Goal: Complete application form: Complete application form

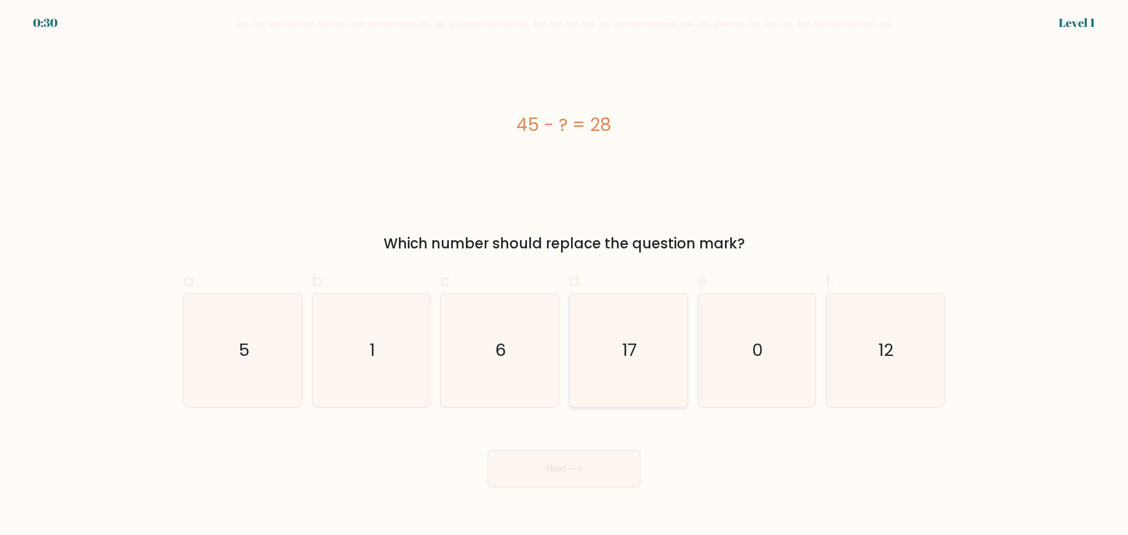
click at [617, 348] on icon "17" at bounding box center [627, 350] width 113 height 113
click at [564, 275] on input "d. 17" at bounding box center [564, 272] width 1 height 8
radio input "true"
drag, startPoint x: 586, startPoint y: 474, endPoint x: 600, endPoint y: 473, distance: 13.6
click at [586, 473] on button "Next" at bounding box center [563, 469] width 153 height 38
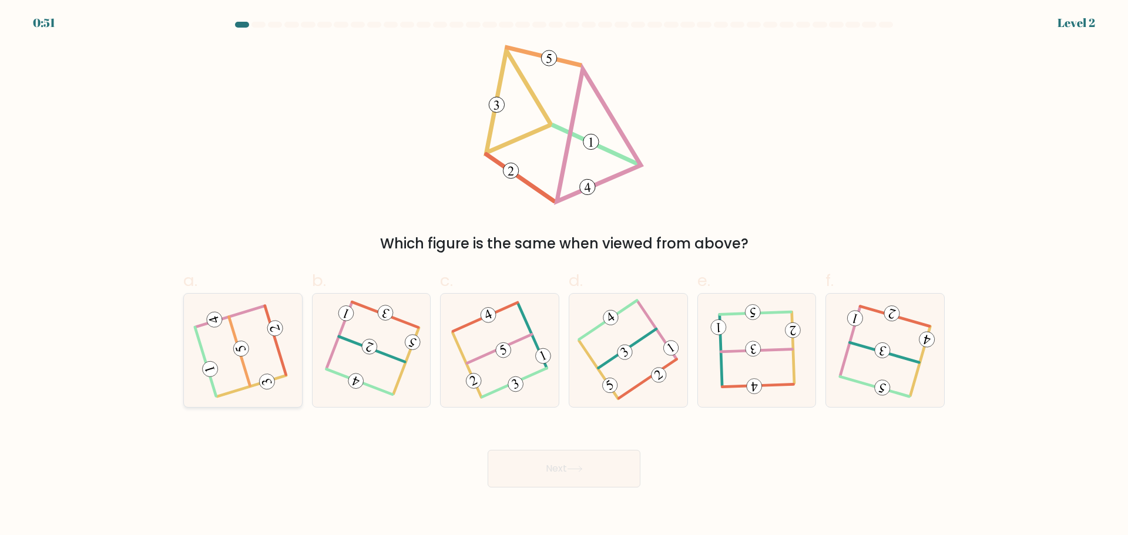
click at [270, 385] on 715 at bounding box center [267, 381] width 19 height 19
click at [564, 275] on input "a." at bounding box center [564, 272] width 1 height 8
radio input "true"
click at [570, 472] on button "Next" at bounding box center [563, 469] width 153 height 38
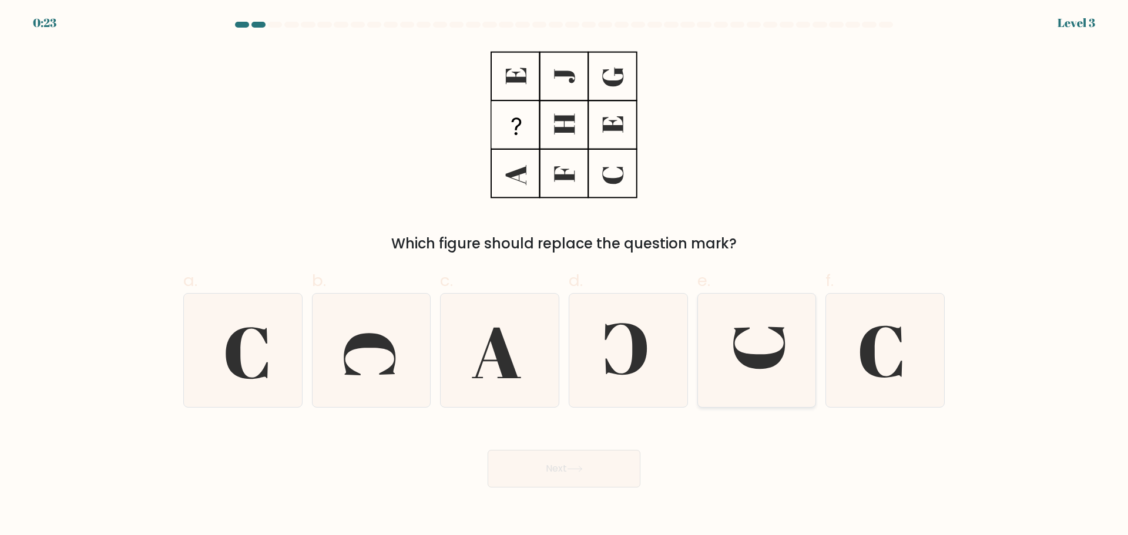
click at [769, 374] on icon at bounding box center [755, 350] width 113 height 113
click at [564, 275] on input "e." at bounding box center [564, 272] width 1 height 8
radio input "true"
click at [580, 475] on button "Next" at bounding box center [563, 469] width 153 height 38
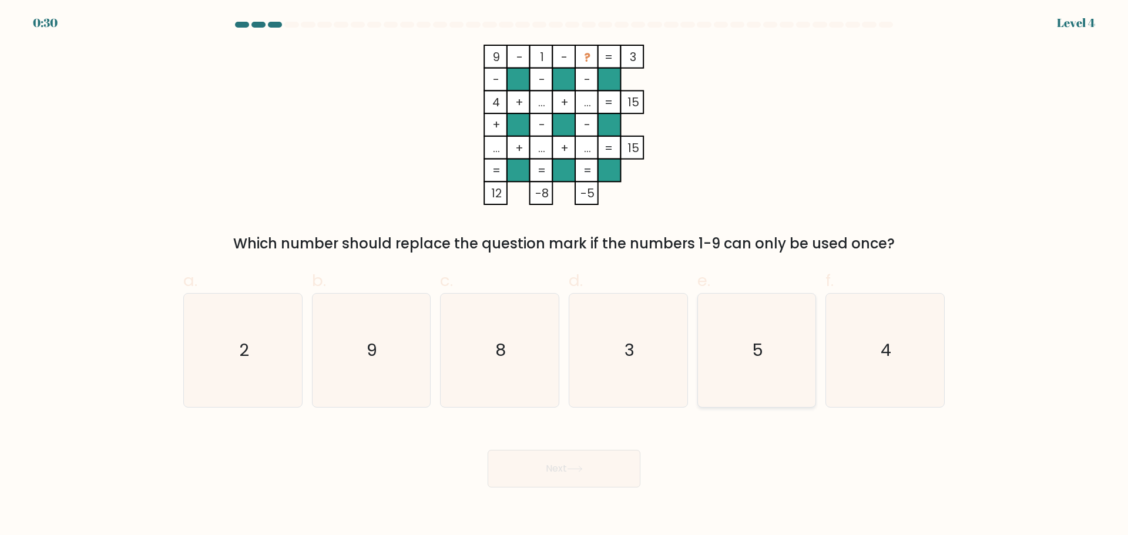
click at [767, 361] on icon "5" at bounding box center [755, 350] width 113 height 113
click at [564, 275] on input "e. 5" at bounding box center [564, 272] width 1 height 8
radio input "true"
click at [592, 480] on button "Next" at bounding box center [563, 469] width 153 height 38
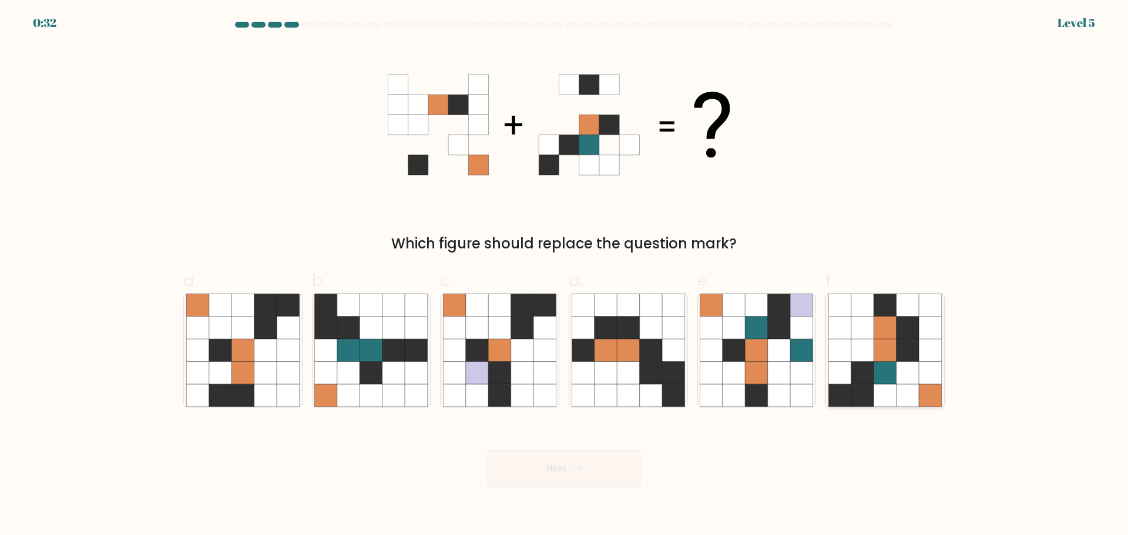
click at [898, 345] on icon at bounding box center [907, 350] width 22 height 22
click at [564, 275] on input "f." at bounding box center [564, 272] width 1 height 8
radio input "true"
click at [541, 466] on button "Next" at bounding box center [563, 469] width 153 height 38
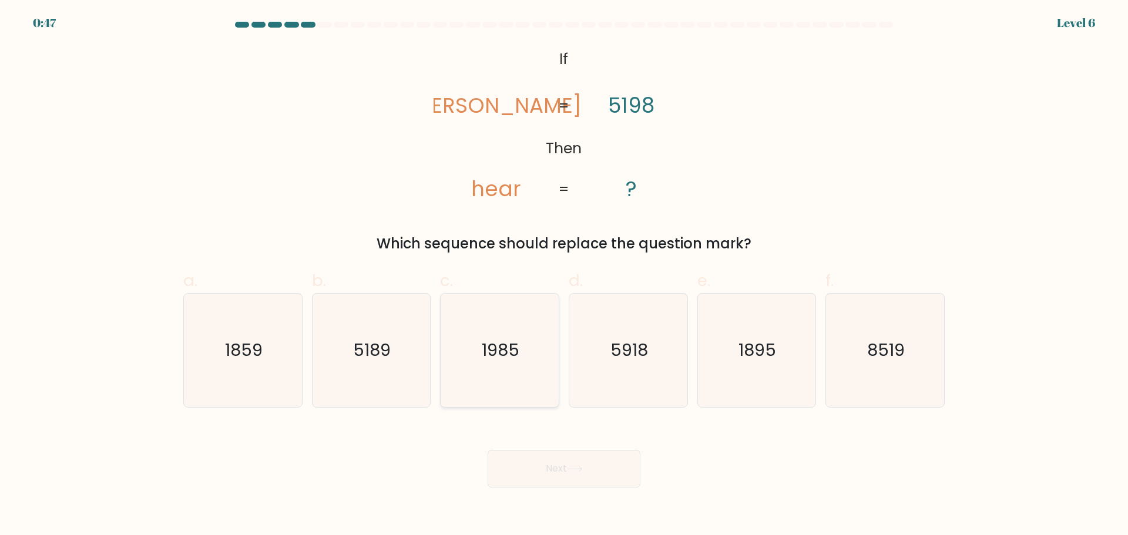
click at [492, 365] on icon "1985" at bounding box center [499, 350] width 113 height 113
click at [564, 275] on input "c. 1985" at bounding box center [564, 272] width 1 height 8
radio input "true"
click at [571, 485] on button "Next" at bounding box center [563, 469] width 153 height 38
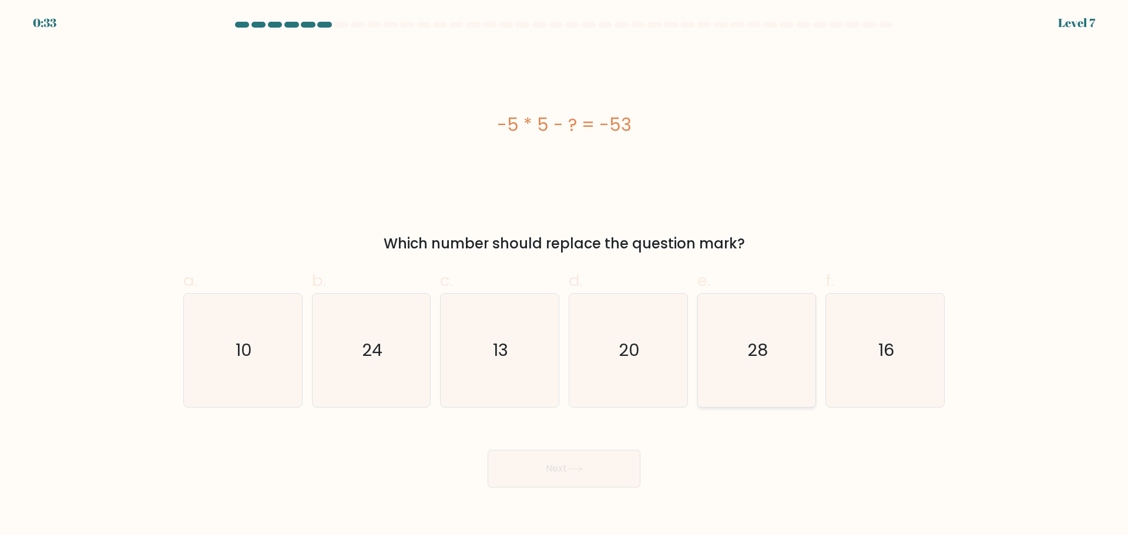
click at [736, 346] on icon "28" at bounding box center [755, 350] width 113 height 113
click at [564, 275] on input "e. 28" at bounding box center [564, 272] width 1 height 8
radio input "true"
click at [594, 480] on button "Next" at bounding box center [563, 469] width 153 height 38
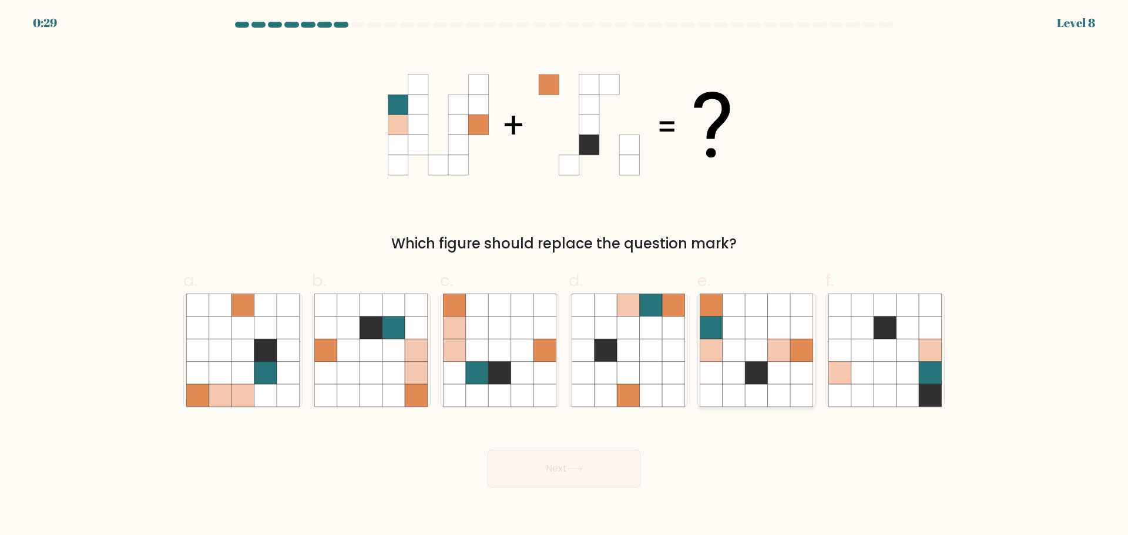
click at [744, 336] on icon at bounding box center [733, 327] width 22 height 22
click at [564, 275] on input "e." at bounding box center [564, 272] width 1 height 8
radio input "true"
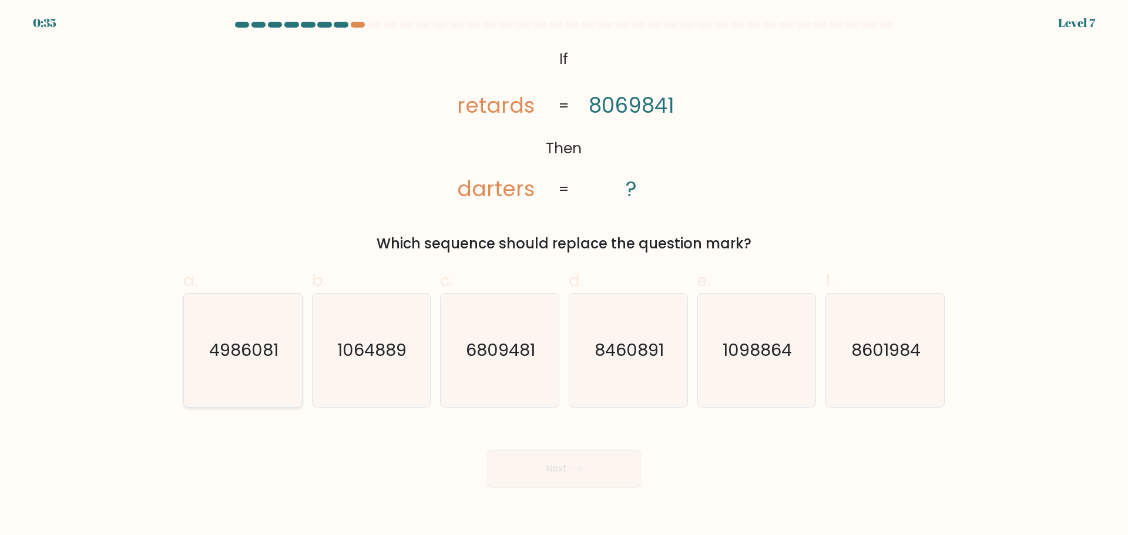
click at [259, 390] on icon "4986081" at bounding box center [242, 350] width 113 height 113
click at [564, 275] on input "a. 4986081" at bounding box center [564, 272] width 1 height 8
radio input "true"
click at [577, 473] on button "Next" at bounding box center [563, 469] width 153 height 38
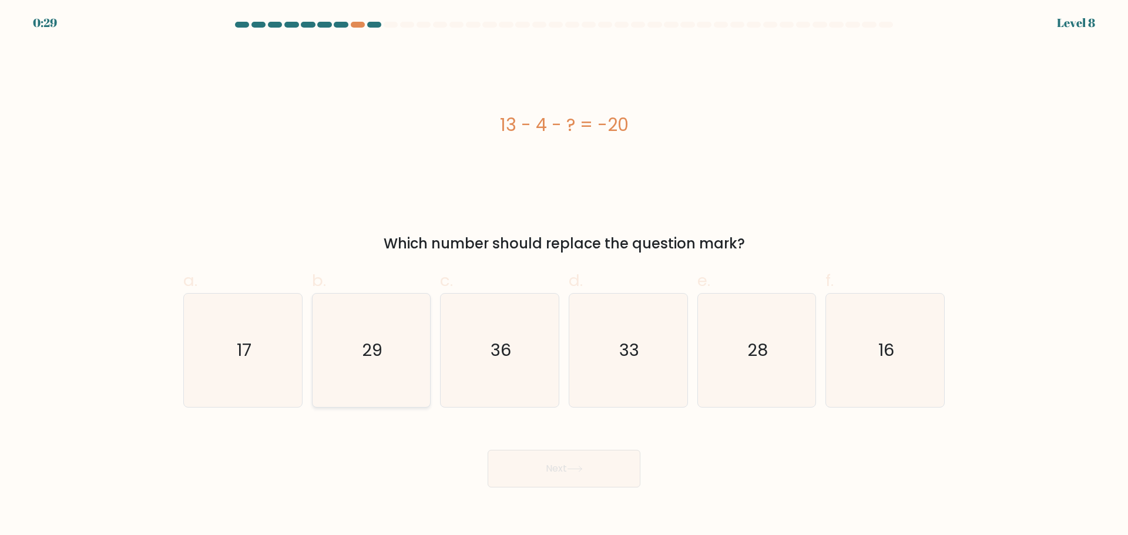
click at [364, 361] on text "29" at bounding box center [372, 349] width 21 height 23
click at [564, 275] on input "b. 29" at bounding box center [564, 272] width 1 height 8
radio input "true"
click at [625, 482] on button "Next" at bounding box center [563, 469] width 153 height 38
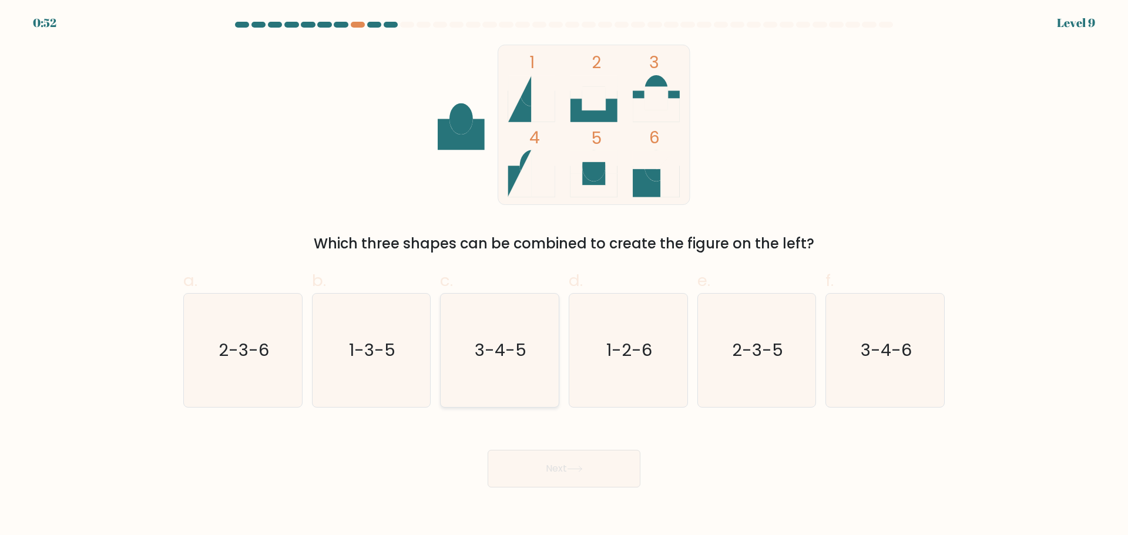
click at [526, 381] on icon "3-4-5" at bounding box center [499, 350] width 113 height 113
click at [564, 275] on input "c. 3-4-5" at bounding box center [564, 272] width 1 height 8
radio input "true"
click at [575, 478] on button "Next" at bounding box center [563, 469] width 153 height 38
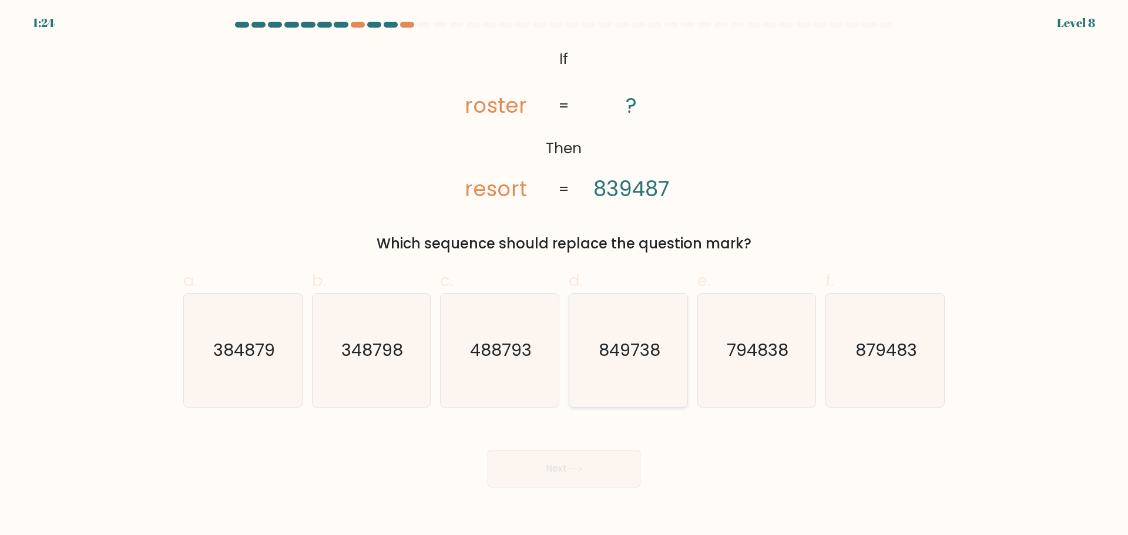
click at [640, 380] on icon "849738" at bounding box center [627, 350] width 113 height 113
click at [564, 275] on input "d. 849738" at bounding box center [564, 272] width 1 height 8
radio input "true"
click at [566, 475] on button "Next" at bounding box center [563, 469] width 153 height 38
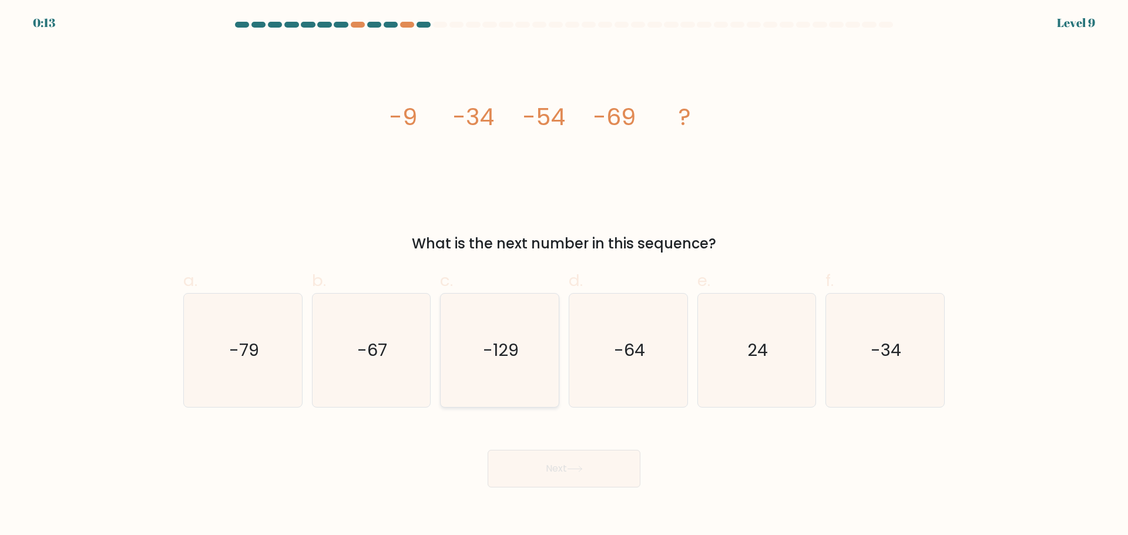
click at [485, 375] on icon "-129" at bounding box center [499, 350] width 113 height 113
click at [564, 275] on input "c. -129" at bounding box center [564, 272] width 1 height 8
radio input "true"
click at [620, 483] on button "Next" at bounding box center [563, 469] width 153 height 38
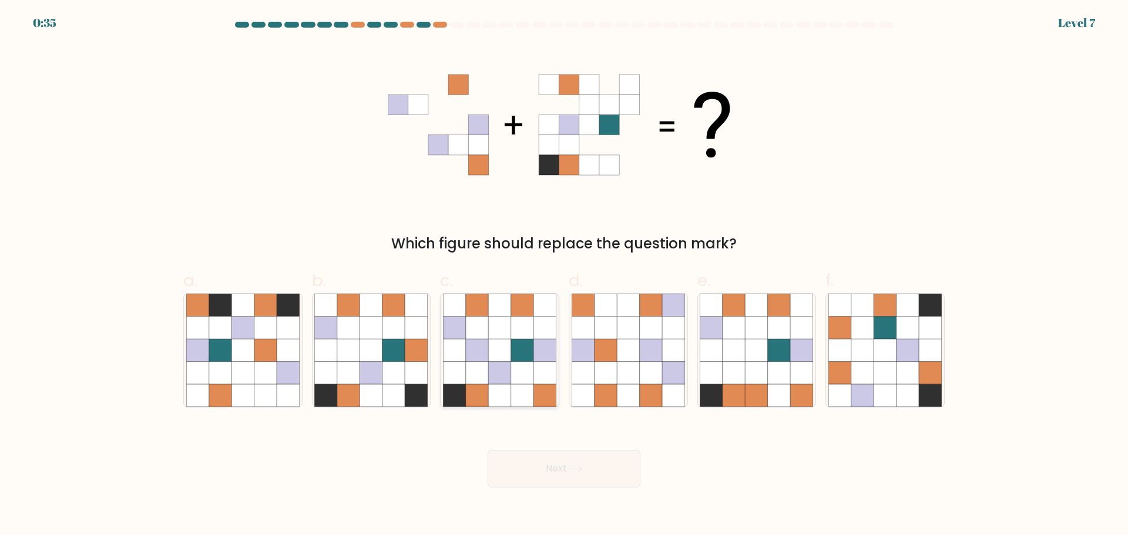
click at [506, 356] on icon at bounding box center [499, 350] width 22 height 22
click at [564, 275] on input "c." at bounding box center [564, 272] width 1 height 8
radio input "true"
click at [584, 477] on button "Next" at bounding box center [563, 469] width 153 height 38
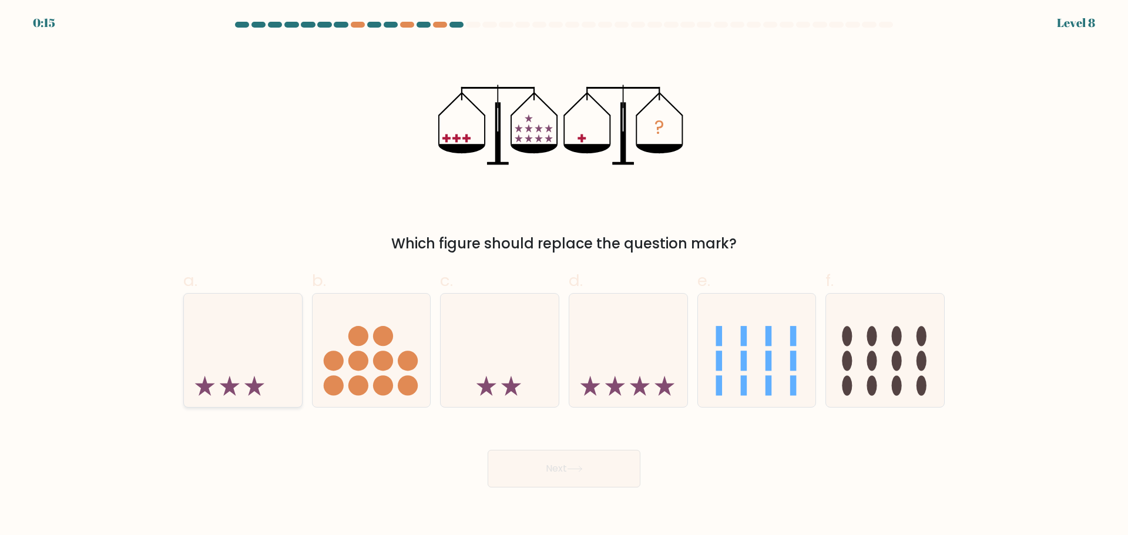
click at [198, 362] on icon at bounding box center [243, 349] width 118 height 97
click at [564, 275] on input "a." at bounding box center [564, 272] width 1 height 8
radio input "true"
click at [539, 464] on button "Next" at bounding box center [563, 469] width 153 height 38
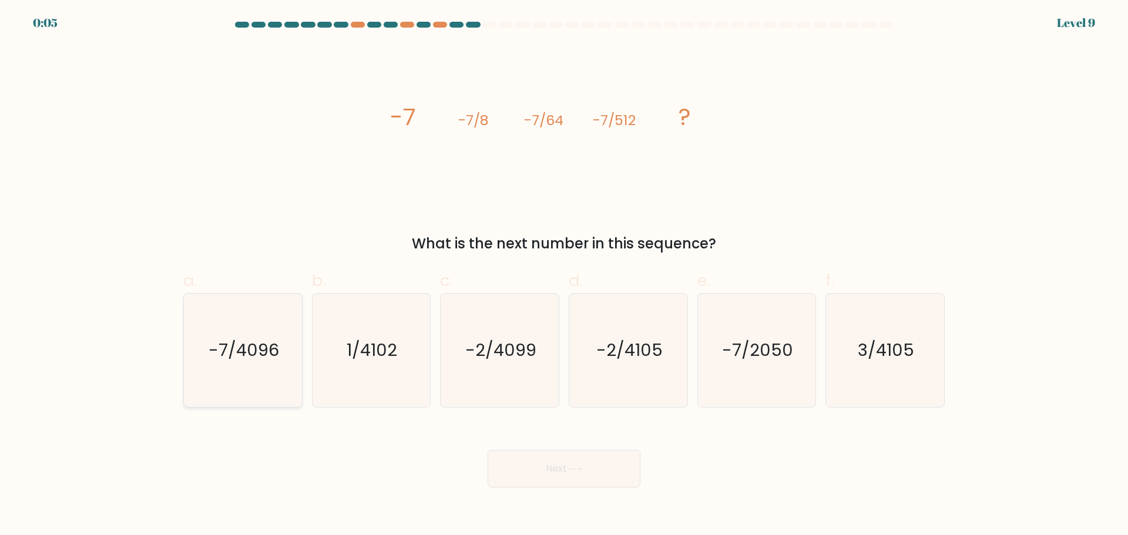
click at [256, 376] on icon "-7/4096" at bounding box center [242, 350] width 113 height 113
click at [564, 275] on input "a. -7/4096" at bounding box center [564, 272] width 1 height 8
radio input "true"
click at [607, 472] on button "Next" at bounding box center [563, 469] width 153 height 38
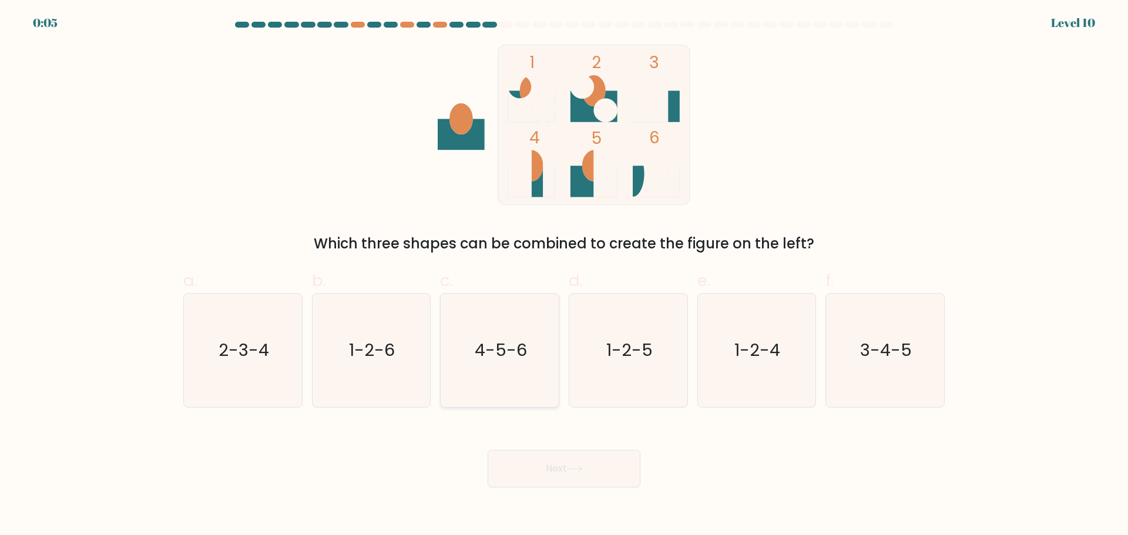
click at [493, 376] on icon "4-5-6" at bounding box center [499, 350] width 113 height 113
click at [564, 275] on input "c. 4-5-6" at bounding box center [564, 272] width 1 height 8
radio input "true"
click at [597, 486] on button "Next" at bounding box center [563, 469] width 153 height 38
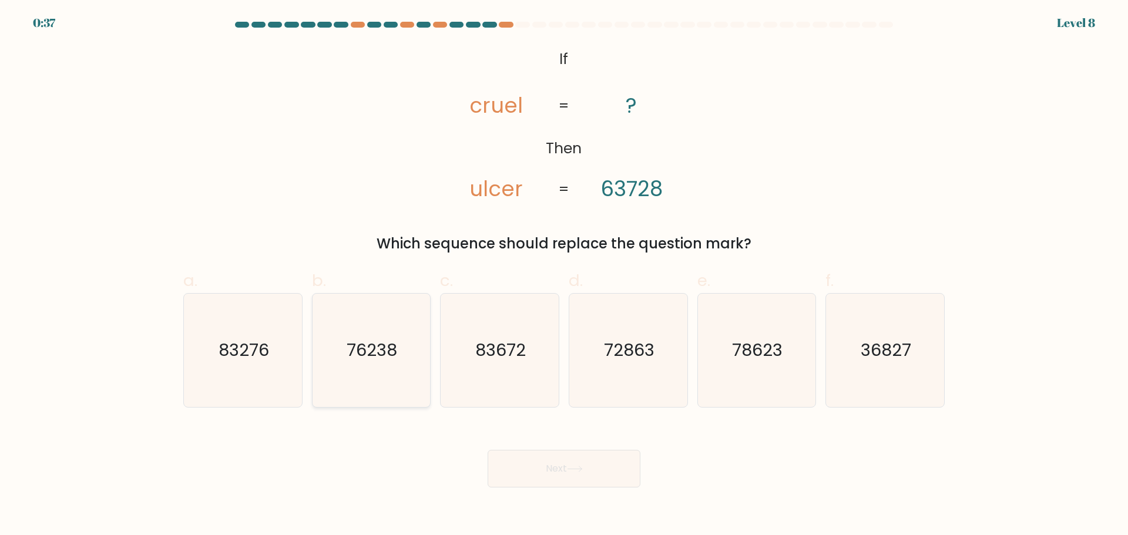
click at [393, 379] on icon "76238" at bounding box center [370, 350] width 113 height 113
click at [564, 275] on input "b. 76238" at bounding box center [564, 272] width 1 height 8
radio input "true"
click at [731, 349] on icon "78623" at bounding box center [755, 350] width 113 height 113
click at [564, 275] on input "e. 78623" at bounding box center [564, 272] width 1 height 8
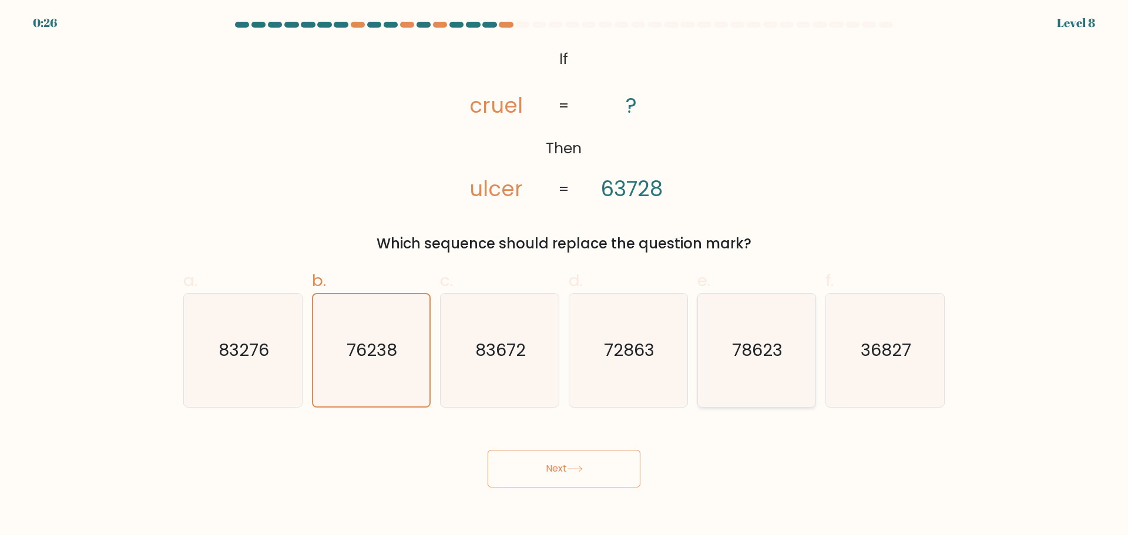
radio input "true"
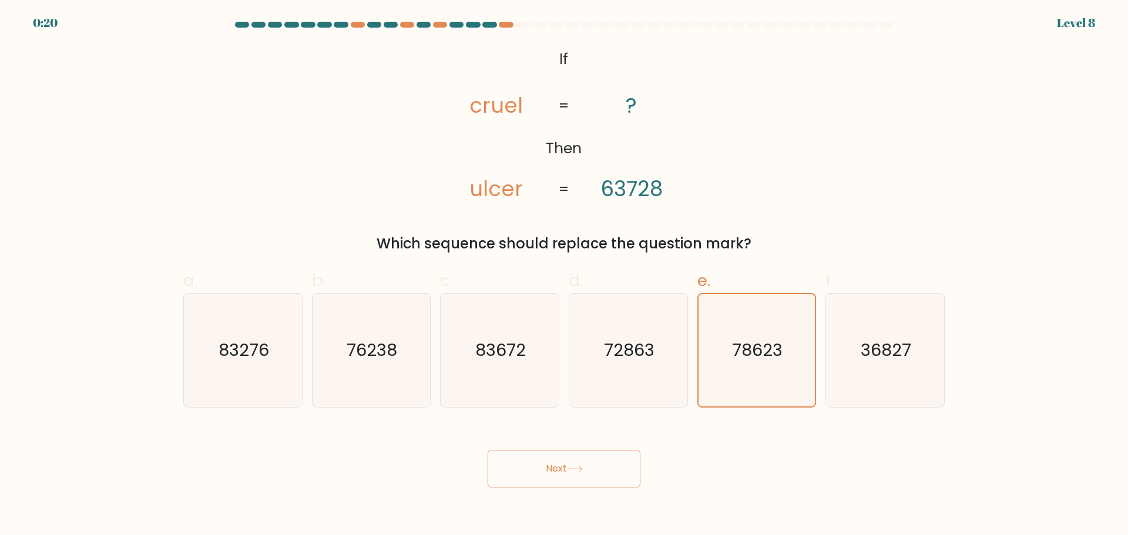
click at [590, 474] on button "Next" at bounding box center [563, 469] width 153 height 38
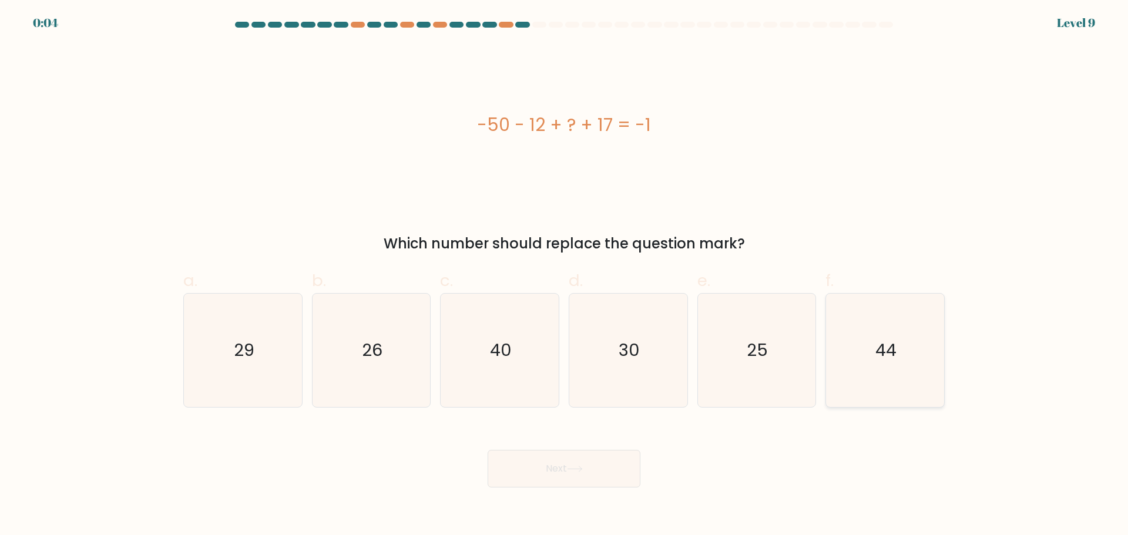
drag, startPoint x: 893, startPoint y: 368, endPoint x: 872, endPoint y: 365, distance: 21.9
click at [893, 368] on icon "44" at bounding box center [884, 350] width 113 height 113
click at [564, 275] on input "f. 44" at bounding box center [564, 272] width 1 height 8
radio input "true"
click at [583, 466] on icon at bounding box center [575, 469] width 16 height 6
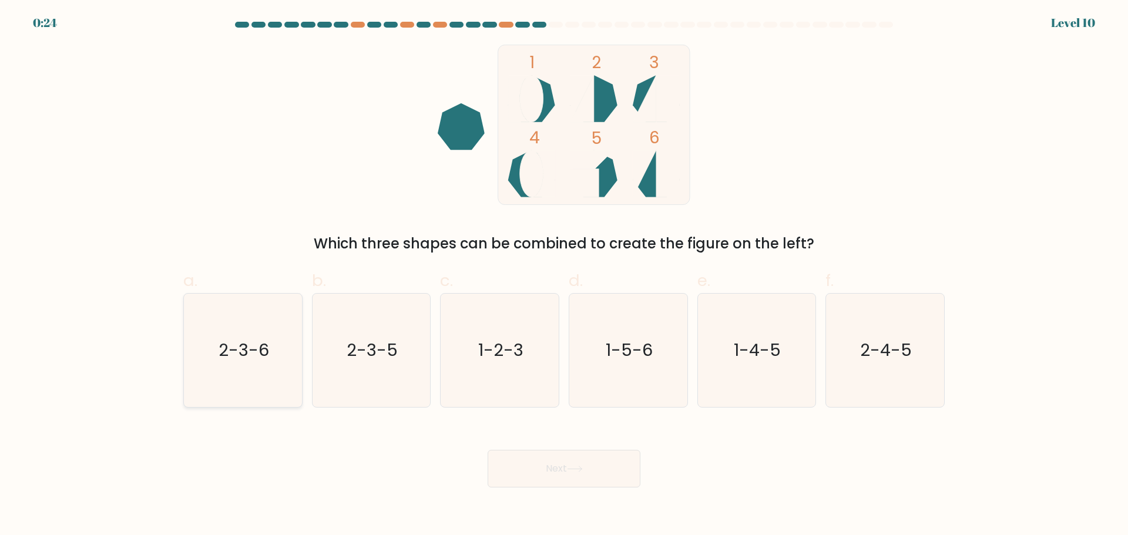
click at [261, 381] on icon "2-3-6" at bounding box center [242, 350] width 113 height 113
click at [564, 275] on input "a. 2-3-6" at bounding box center [564, 272] width 1 height 8
radio input "true"
click at [597, 473] on button "Next" at bounding box center [563, 469] width 153 height 38
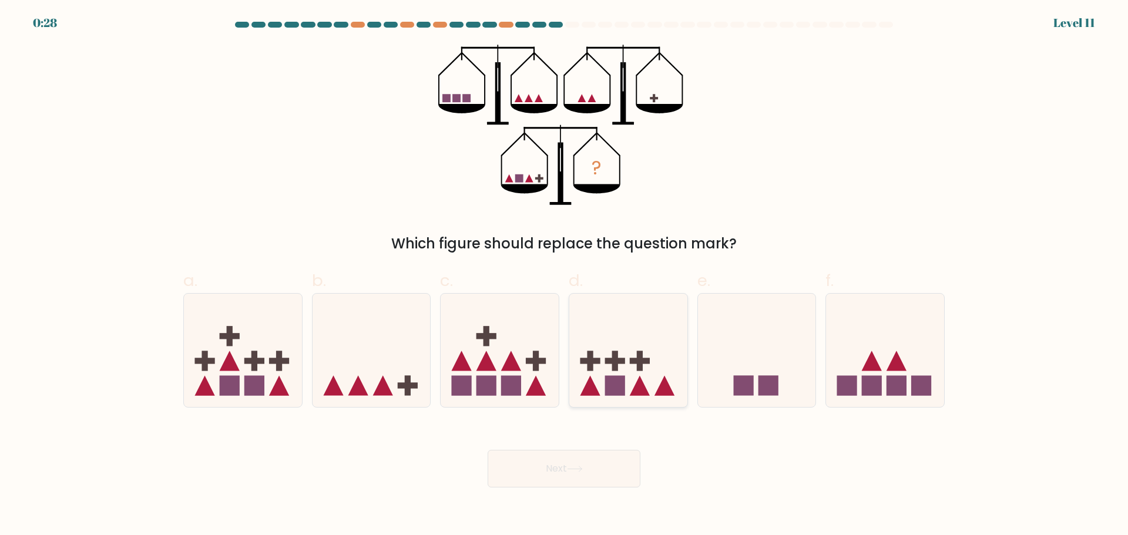
click at [641, 391] on icon at bounding box center [640, 386] width 20 height 20
click at [564, 275] on input "d." at bounding box center [564, 272] width 1 height 8
radio input "true"
click at [250, 382] on rect at bounding box center [254, 386] width 20 height 20
click at [564, 275] on input "a." at bounding box center [564, 272] width 1 height 8
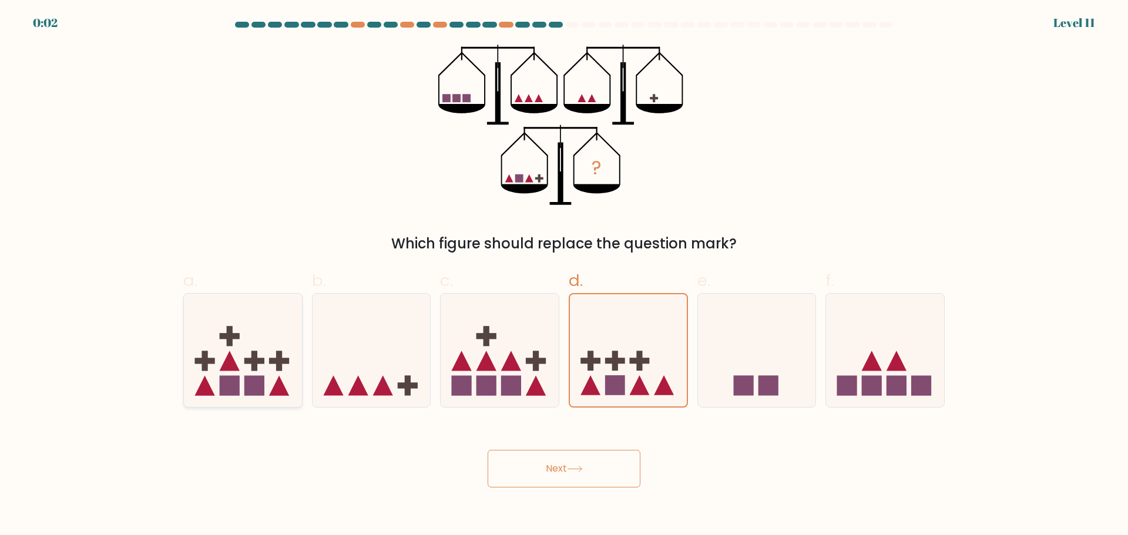
radio input "true"
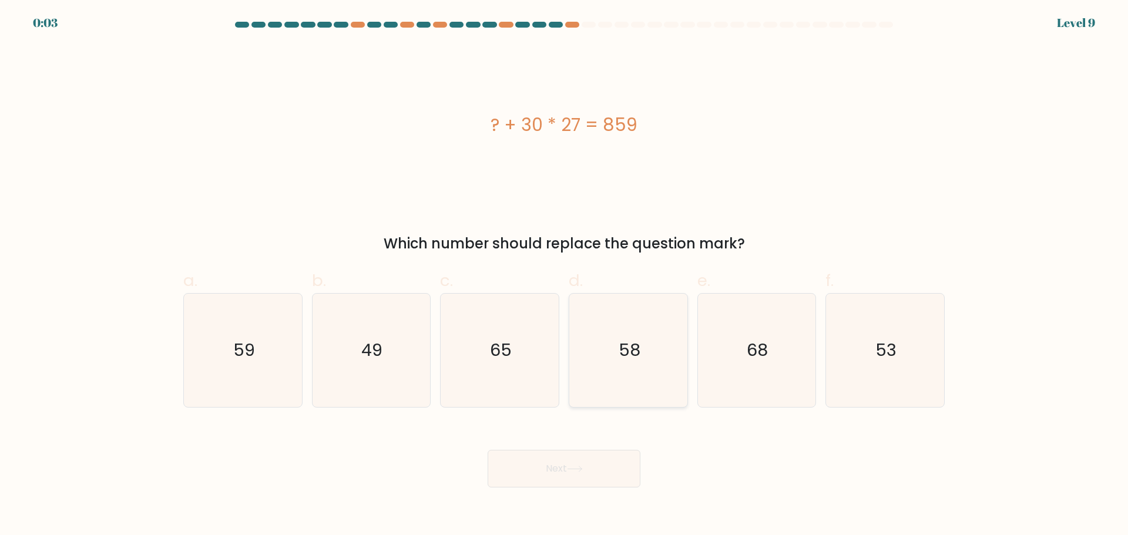
click at [638, 349] on text "58" at bounding box center [629, 349] width 22 height 23
click at [564, 275] on input "d. 58" at bounding box center [564, 272] width 1 height 8
radio input "true"
click at [572, 461] on button "Next" at bounding box center [563, 469] width 153 height 38
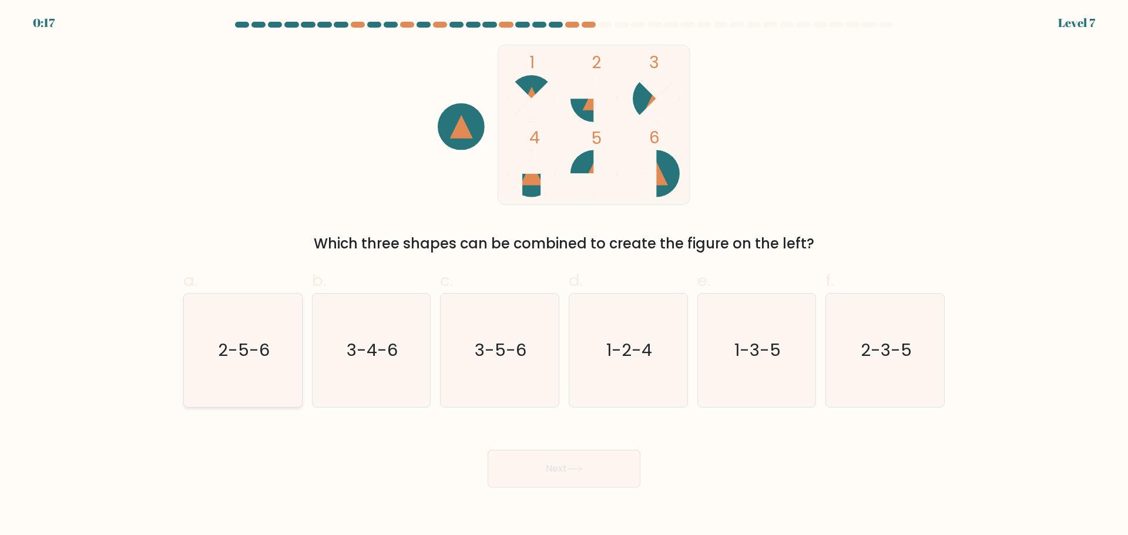
click at [254, 374] on icon "2-5-6" at bounding box center [242, 350] width 113 height 113
click at [564, 275] on input "a. 2-5-6" at bounding box center [564, 272] width 1 height 8
radio input "true"
click at [524, 463] on button "Next" at bounding box center [563, 469] width 153 height 38
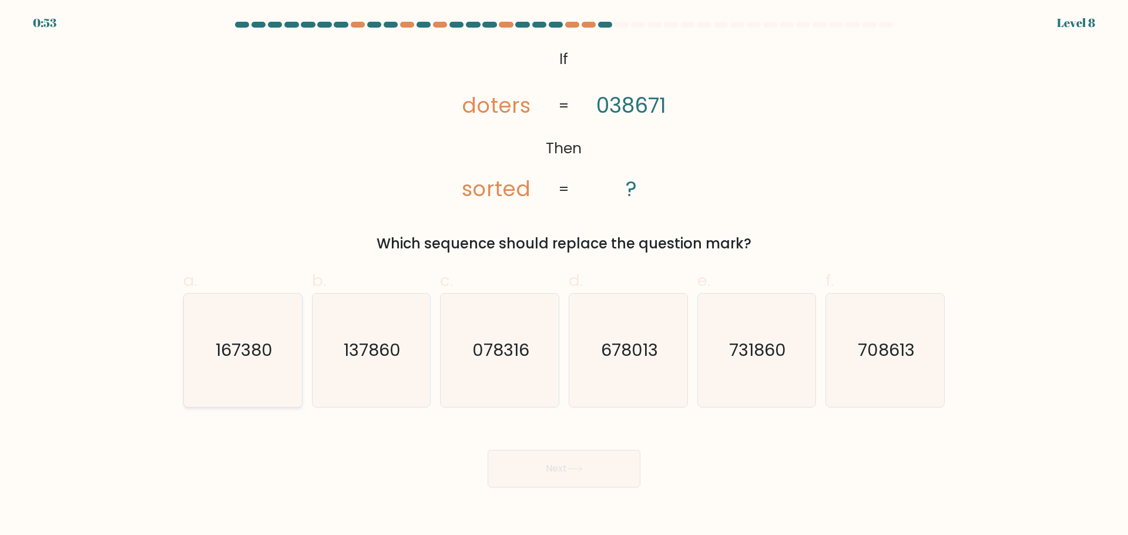
click at [277, 395] on icon "167380" at bounding box center [242, 350] width 113 height 113
click at [564, 275] on input "a. 167380" at bounding box center [564, 272] width 1 height 8
radio input "true"
click at [356, 378] on icon "137860" at bounding box center [370, 350] width 113 height 113
click at [564, 275] on input "b. 137860" at bounding box center [564, 272] width 1 height 8
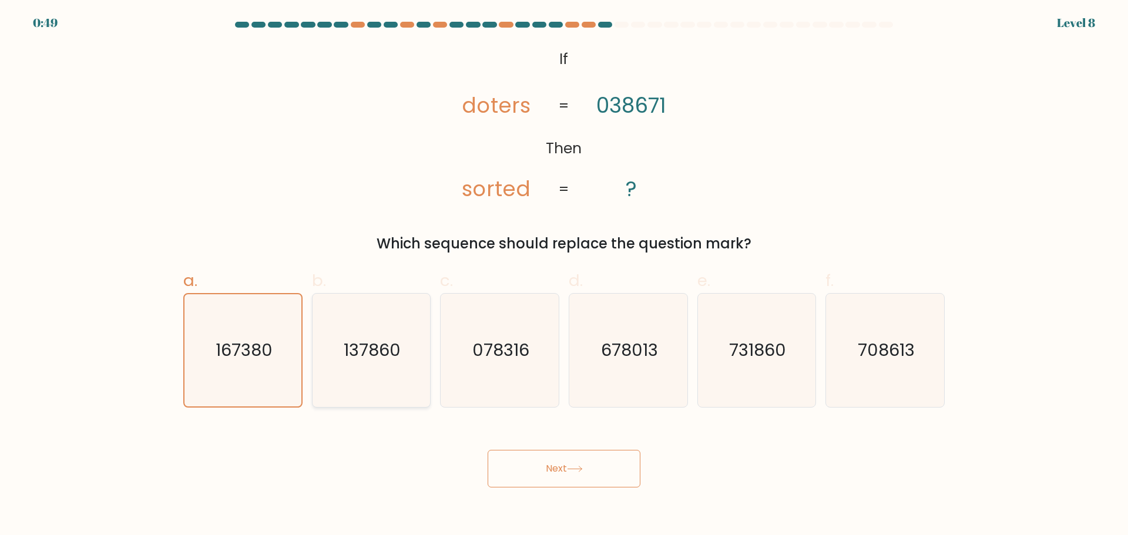
radio input "true"
click at [531, 483] on button "Next" at bounding box center [563, 469] width 153 height 38
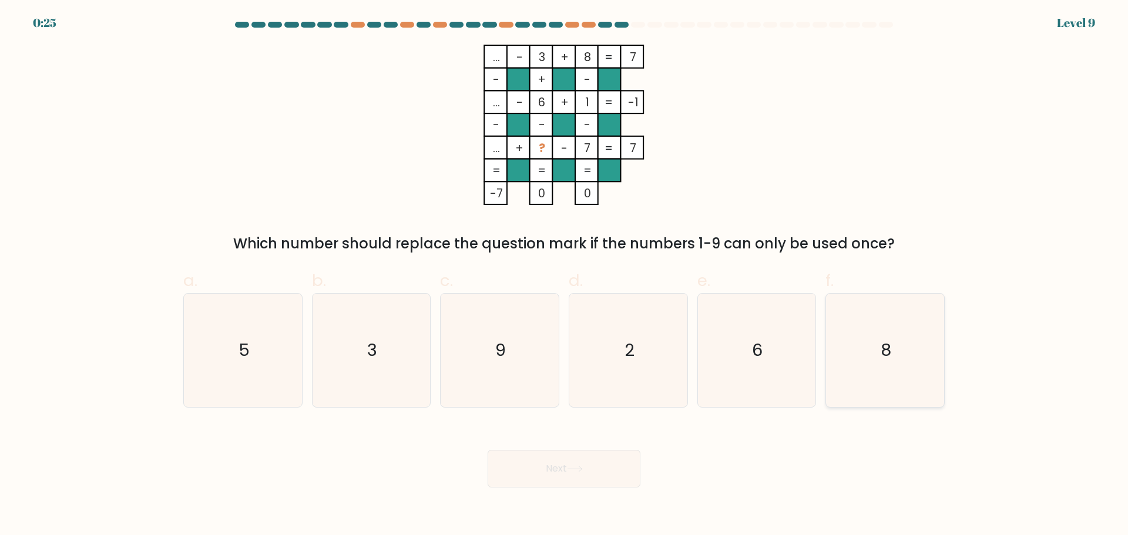
click at [886, 394] on icon "8" at bounding box center [884, 350] width 113 height 113
click at [564, 275] on input "f. 8" at bounding box center [564, 272] width 1 height 8
radio input "true"
click at [574, 476] on button "Next" at bounding box center [563, 469] width 153 height 38
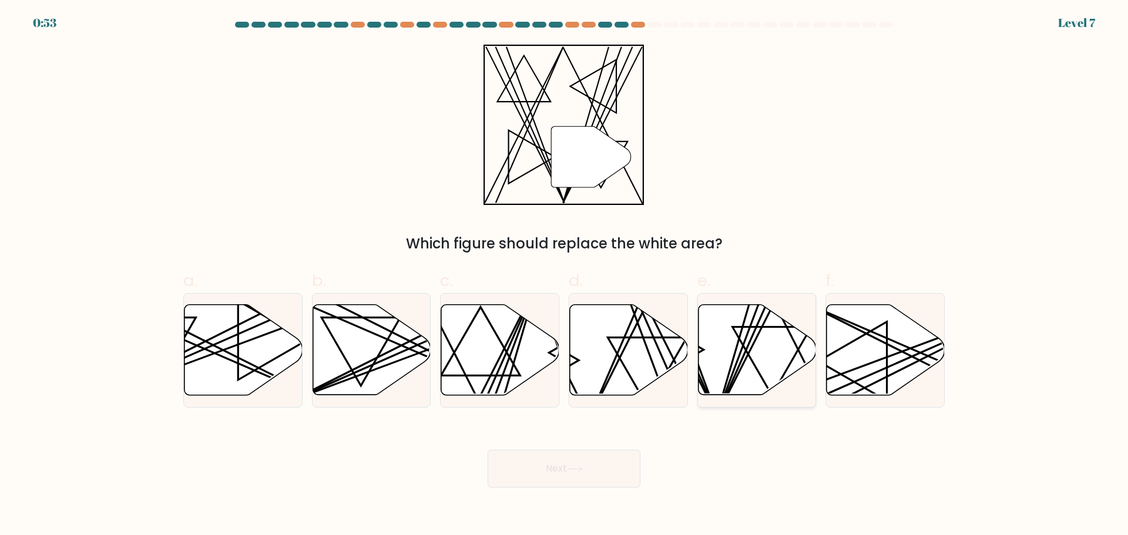
click at [764, 366] on icon at bounding box center [757, 349] width 118 height 90
click at [564, 275] on input "e." at bounding box center [564, 272] width 1 height 8
radio input "true"
click at [533, 469] on button "Next" at bounding box center [563, 469] width 153 height 38
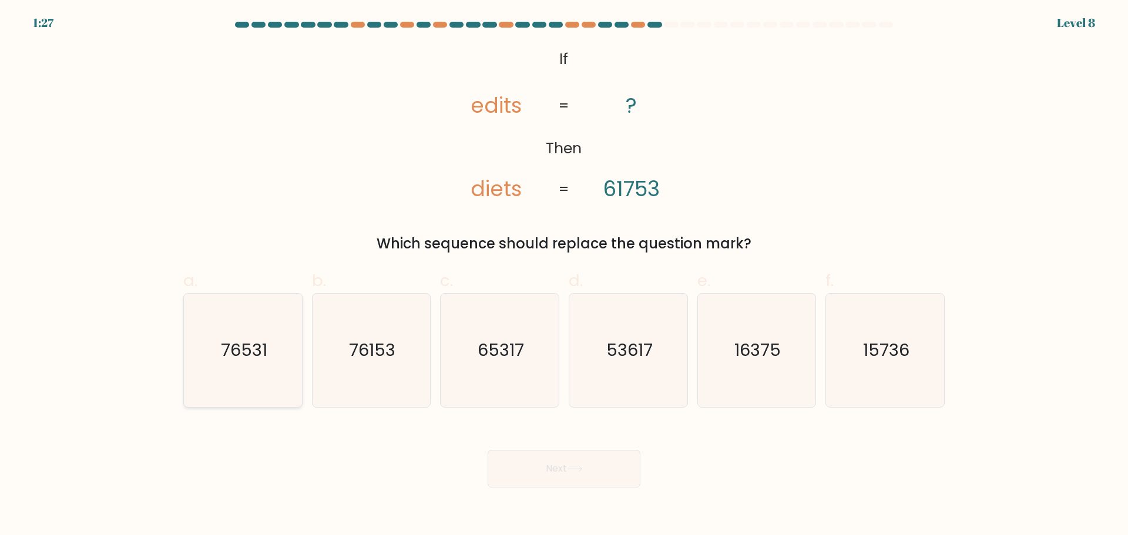
click at [259, 368] on icon "76531" at bounding box center [242, 350] width 113 height 113
click at [564, 275] on input "a. 76531" at bounding box center [564, 272] width 1 height 8
radio input "true"
click at [393, 379] on icon "76153" at bounding box center [370, 350] width 113 height 113
click at [564, 275] on input "b. 76153" at bounding box center [564, 272] width 1 height 8
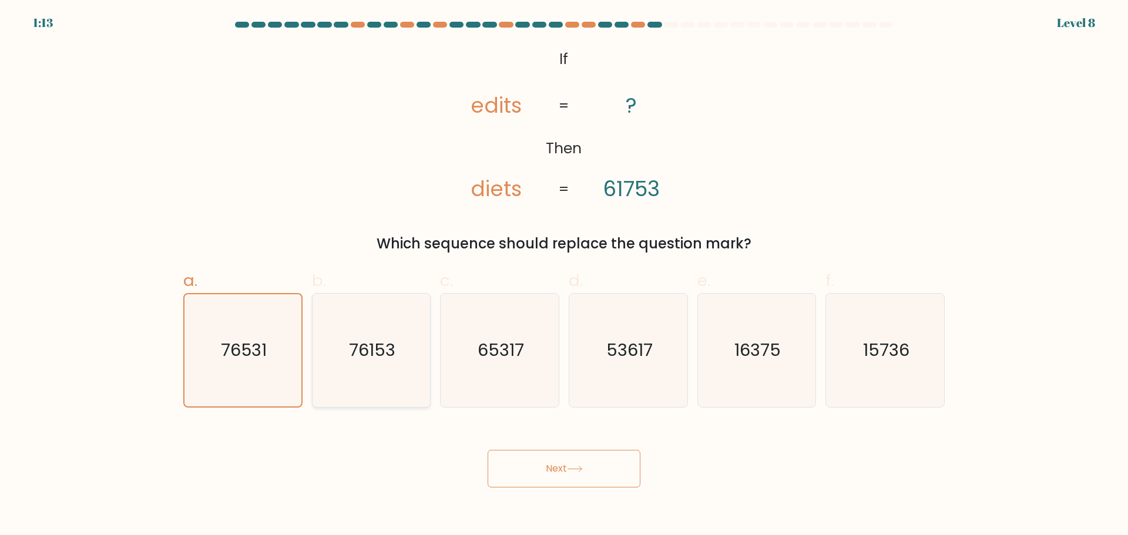
radio input "true"
click at [601, 473] on button "Next" at bounding box center [563, 469] width 153 height 38
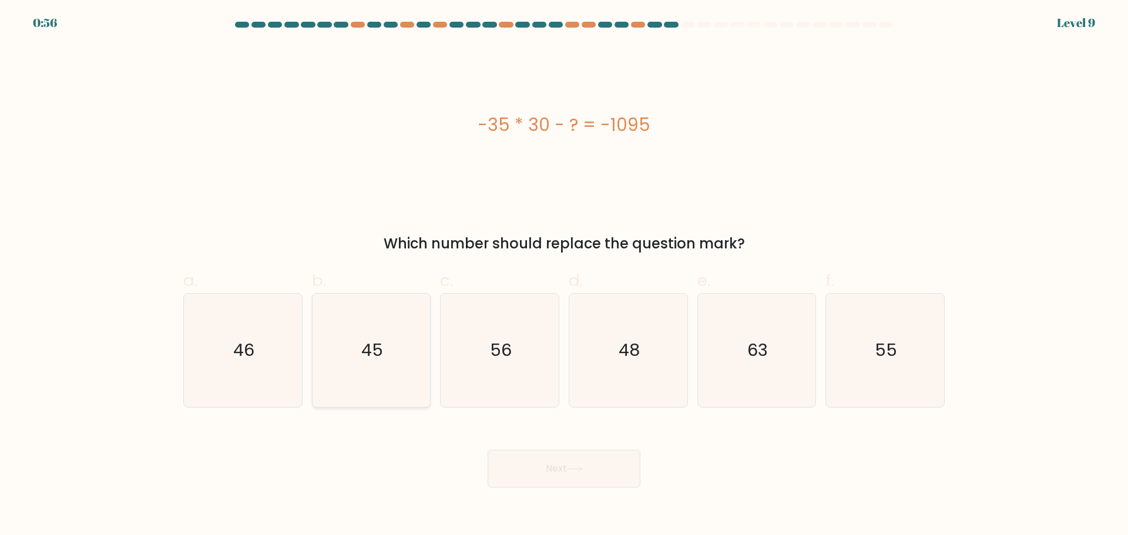
click at [371, 365] on icon "45" at bounding box center [370, 350] width 113 height 113
click at [564, 275] on input "b. 45" at bounding box center [564, 272] width 1 height 8
radio input "true"
click at [580, 472] on button "Next" at bounding box center [563, 469] width 153 height 38
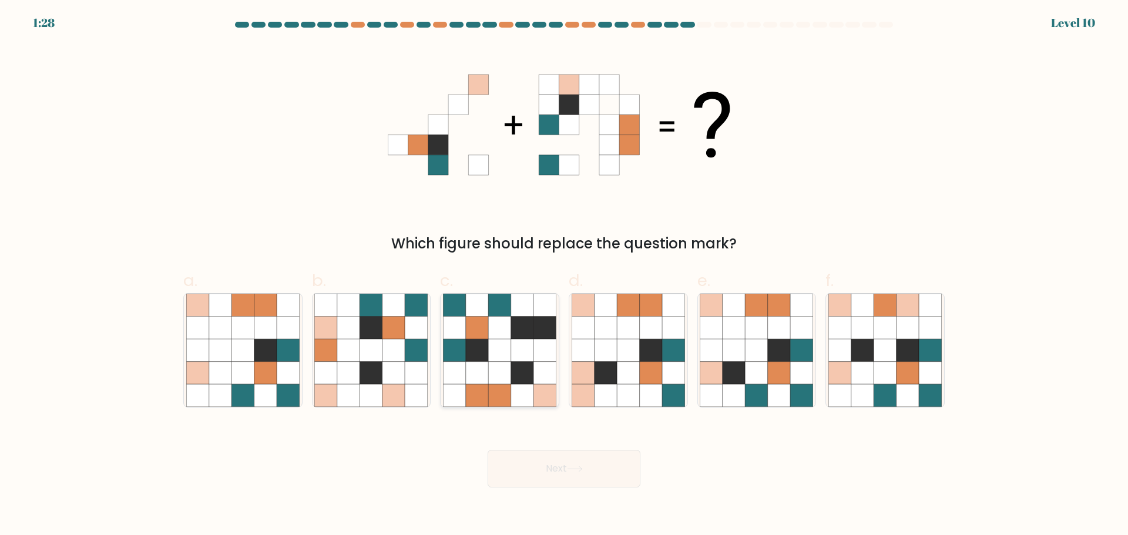
click at [485, 380] on icon at bounding box center [477, 372] width 22 height 22
click at [564, 275] on input "c." at bounding box center [564, 272] width 1 height 8
radio input "true"
click at [572, 470] on icon at bounding box center [575, 469] width 16 height 6
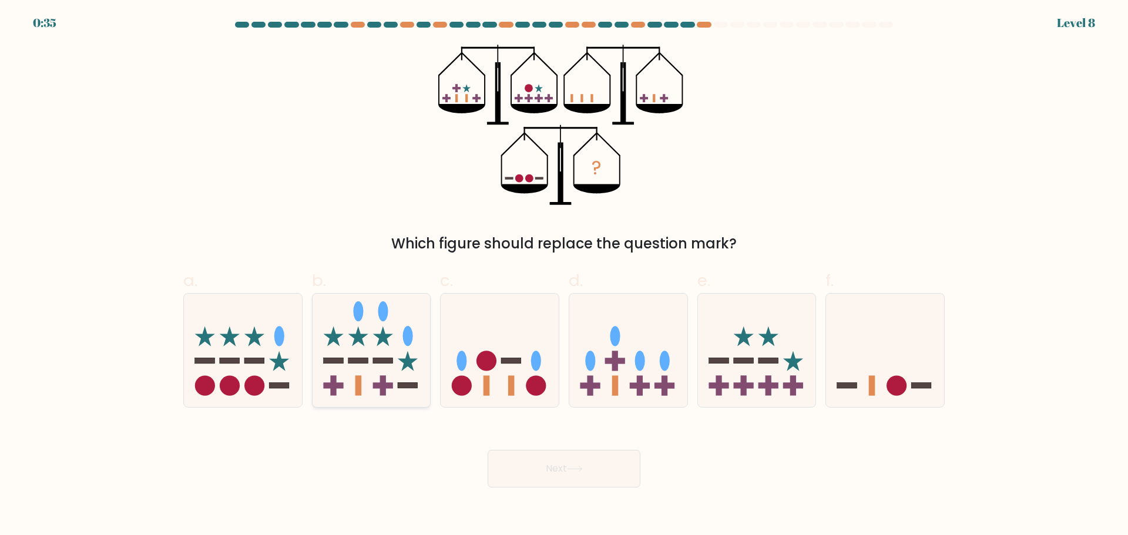
click at [399, 389] on icon at bounding box center [371, 349] width 118 height 97
click at [564, 275] on input "b." at bounding box center [564, 272] width 1 height 8
radio input "true"
click at [574, 473] on button "Next" at bounding box center [563, 469] width 153 height 38
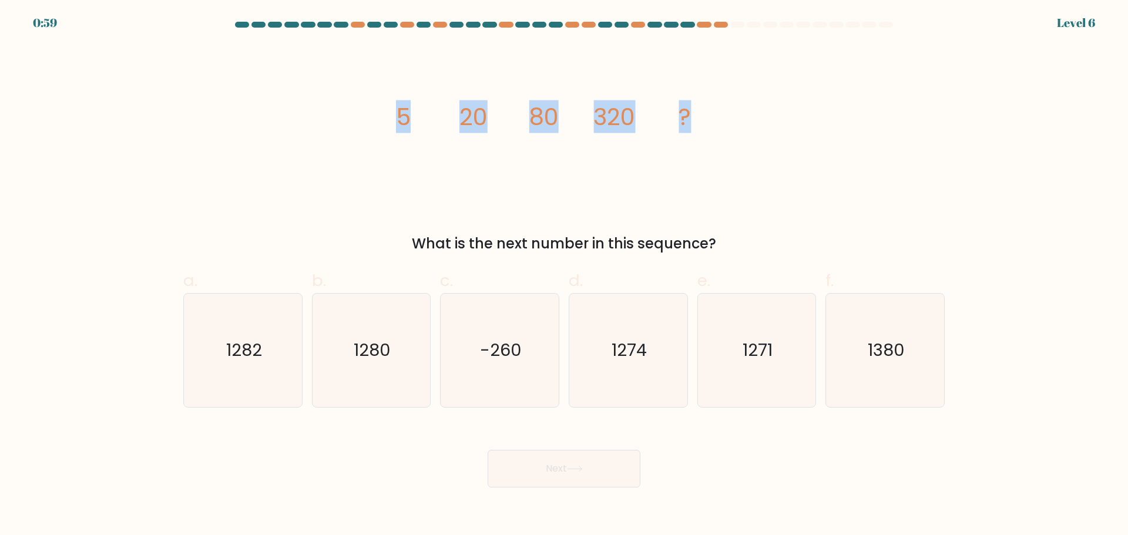
drag, startPoint x: 372, startPoint y: 122, endPoint x: 734, endPoint y: 151, distance: 363.5
click at [734, 151] on div "image/svg+xml 5 20 80 320 ? What is the next number in this sequence?" at bounding box center [563, 150] width 775 height 210
copy g "5 20 80 320 ?"
drag, startPoint x: 406, startPoint y: 254, endPoint x: 767, endPoint y: 248, distance: 360.6
click at [767, 248] on div "What is the next number in this sequence?" at bounding box center [563, 243] width 747 height 21
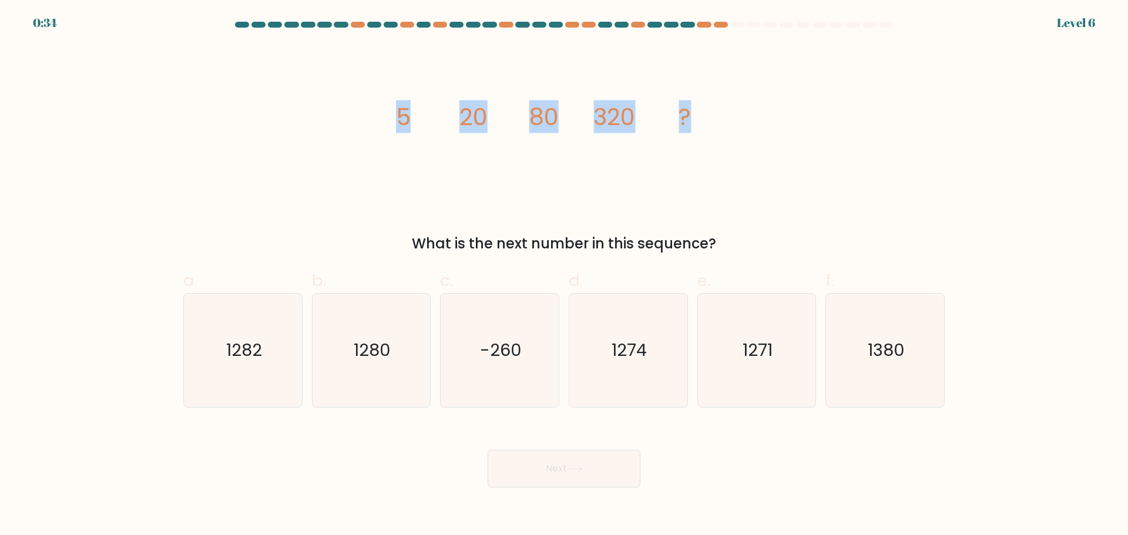
copy div "What is the next number in this sequence?"
click at [352, 369] on icon "1280" at bounding box center [370, 350] width 113 height 113
click at [564, 275] on input "b. 1280" at bounding box center [564, 272] width 1 height 8
radio input "true"
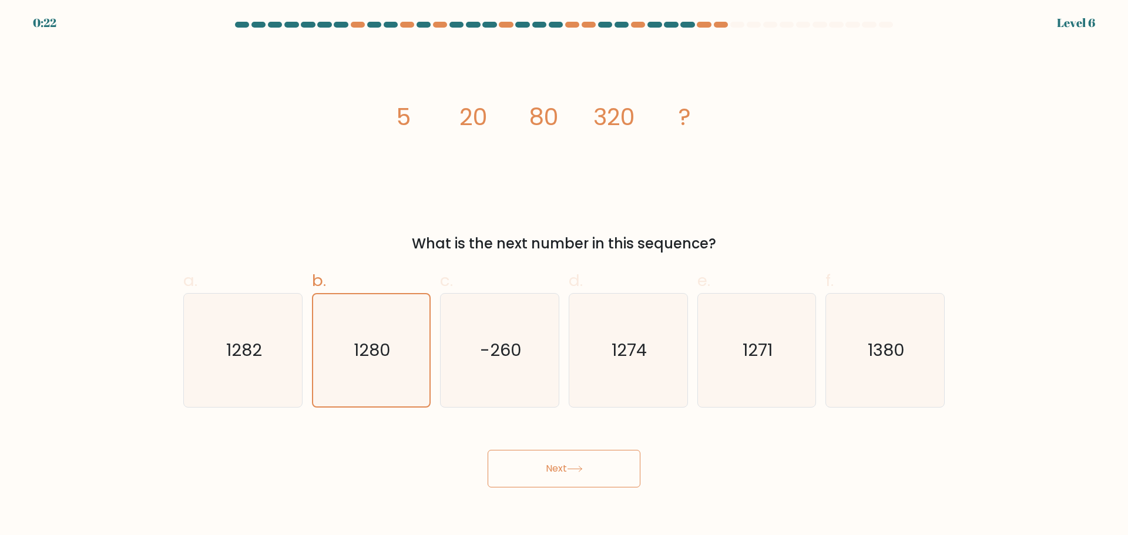
click at [526, 459] on button "Next" at bounding box center [563, 469] width 153 height 38
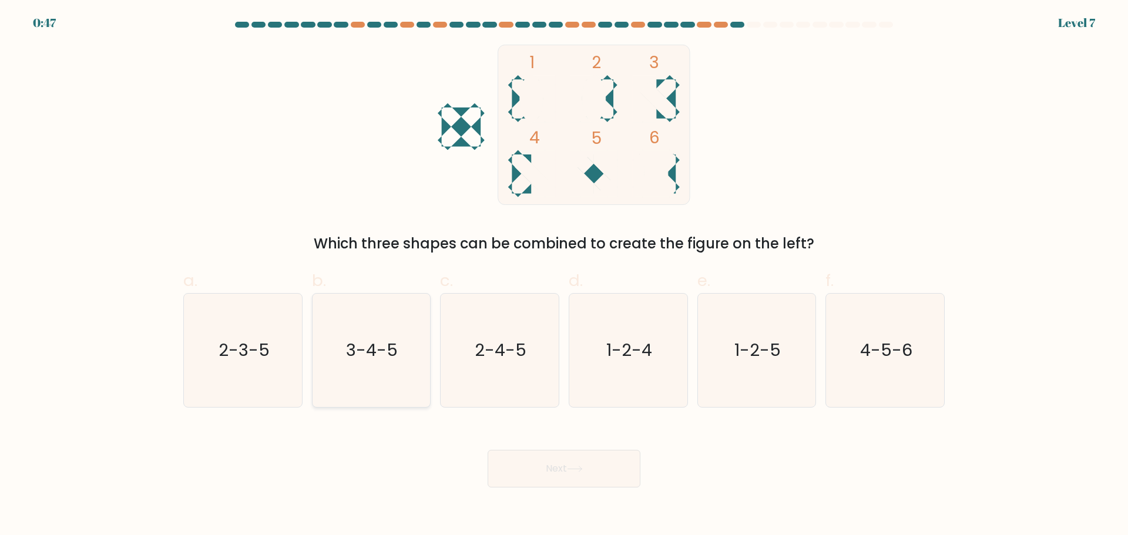
click at [402, 378] on icon "3-4-5" at bounding box center [370, 350] width 113 height 113
click at [564, 275] on input "b. 3-4-5" at bounding box center [564, 272] width 1 height 8
radio input "true"
click at [580, 479] on button "Next" at bounding box center [563, 469] width 153 height 38
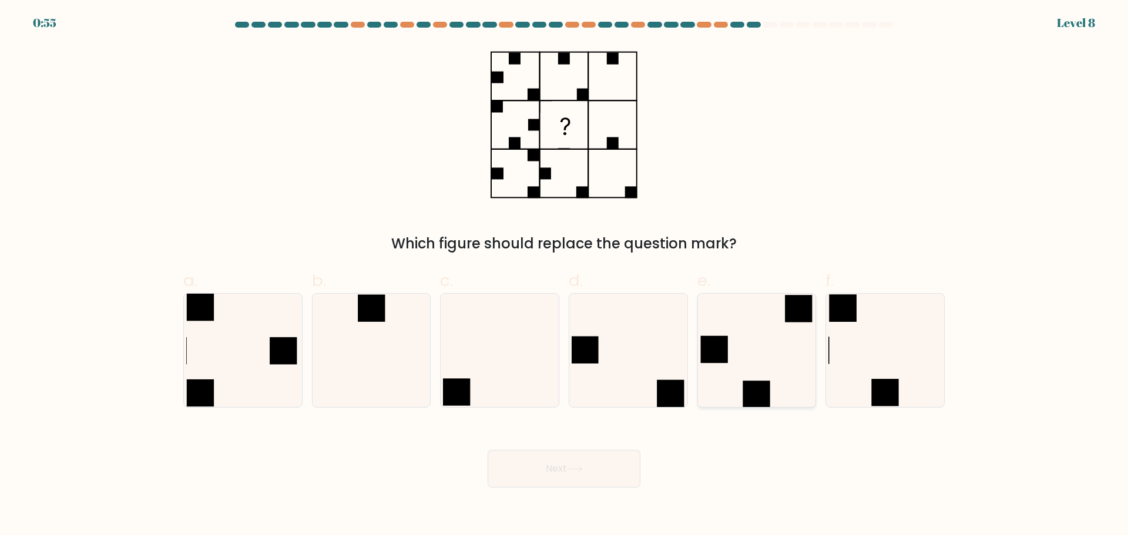
click at [731, 384] on icon at bounding box center [755, 350] width 113 height 113
click at [564, 275] on input "e." at bounding box center [564, 272] width 1 height 8
radio input "true"
click at [901, 357] on icon at bounding box center [884, 350] width 113 height 113
click at [564, 275] on input "f." at bounding box center [564, 272] width 1 height 8
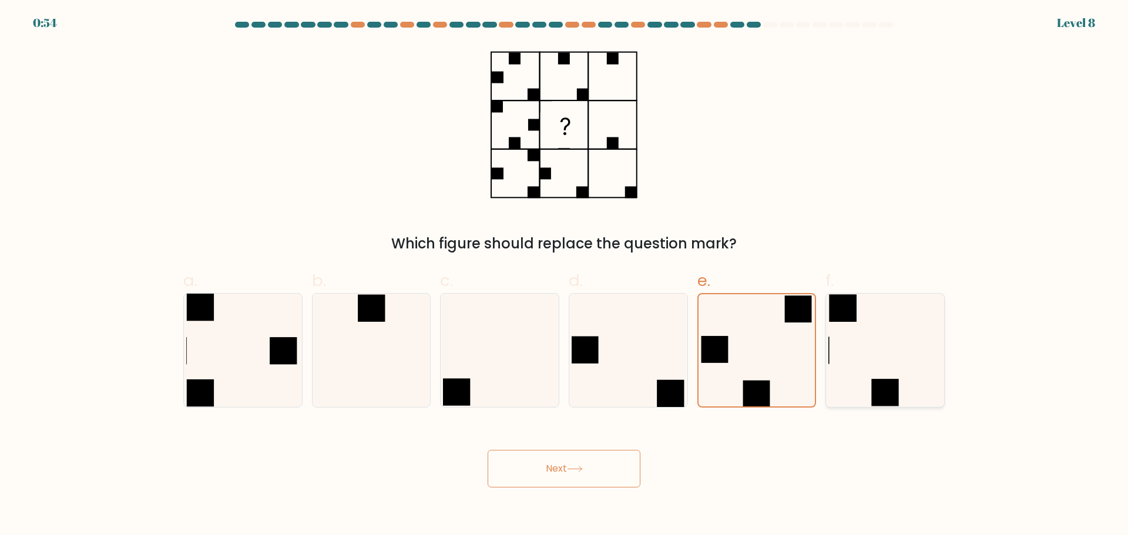
radio input "true"
click at [536, 470] on button "Next" at bounding box center [563, 469] width 153 height 38
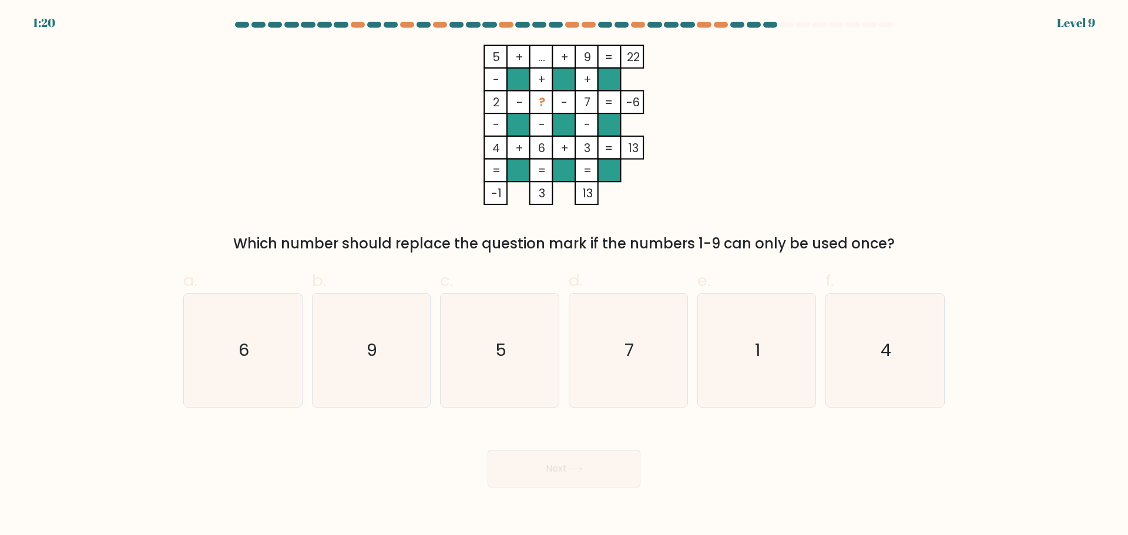
drag, startPoint x: 487, startPoint y: 58, endPoint x: 592, endPoint y: 136, distance: 130.5
click at [592, 136] on icon "5 + ... + 9 22 - + + 2 - ? - 7 -6 - - - 4 + 6 + 3 = 13 = = = = -1 3 13 =" at bounding box center [564, 125] width 352 height 160
click at [677, 199] on icon "5 + ... + 9 22 - + + 2 - ? - 7 -6 - - - 4 + 6 + 3 = 13 = = = = -1 3 13 =" at bounding box center [564, 125] width 352 height 160
drag, startPoint x: 485, startPoint y: 59, endPoint x: 927, endPoint y: 227, distance: 472.7
click at [927, 227] on div "5 + ... + 9 22 - + + 2 - ? - 7 -6 - - - 4 + 6 + 3 = 13 = = = = -1 3 13 = Which …" at bounding box center [563, 150] width 775 height 210
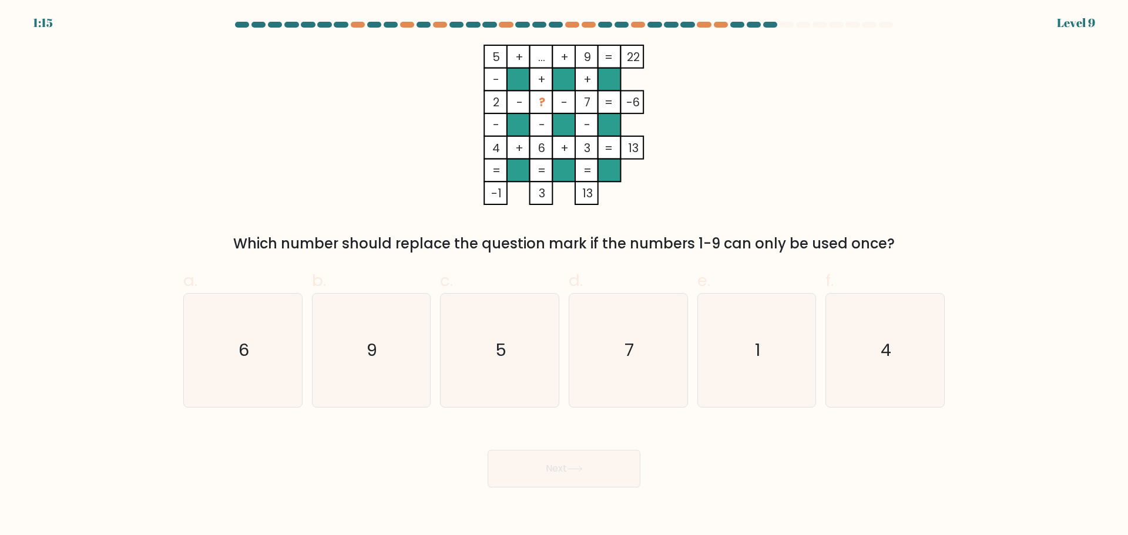
copy div "5 + ... + 9 22 - + + 2 - ? - 7 -6 - - - 4 + 6 + 3 = 13 = = = = -1 3 13 = Which …"
click at [957, 211] on form at bounding box center [564, 255] width 1128 height 466
click at [983, 239] on form at bounding box center [564, 255] width 1128 height 466
drag, startPoint x: 489, startPoint y: 104, endPoint x: 636, endPoint y: 106, distance: 147.4
click at [636, 106] on icon "5 + ... + 9 22 - + + 2 - ? - 7 -6 - - - 4 + 6 + 3 = 13 = = = = -1 3 13 =" at bounding box center [564, 125] width 352 height 160
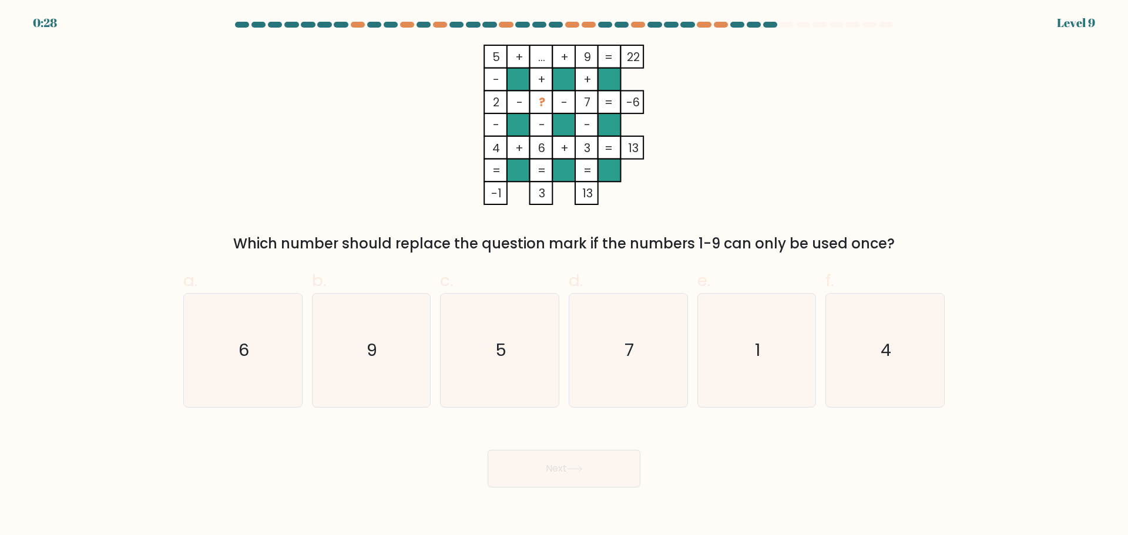
click at [655, 105] on icon "5 + ... + 9 22 - + + 2 - ? - 7 -6 - - - 4 + 6 + 3 = 13 = = = = -1 3 13 =" at bounding box center [564, 125] width 352 height 160
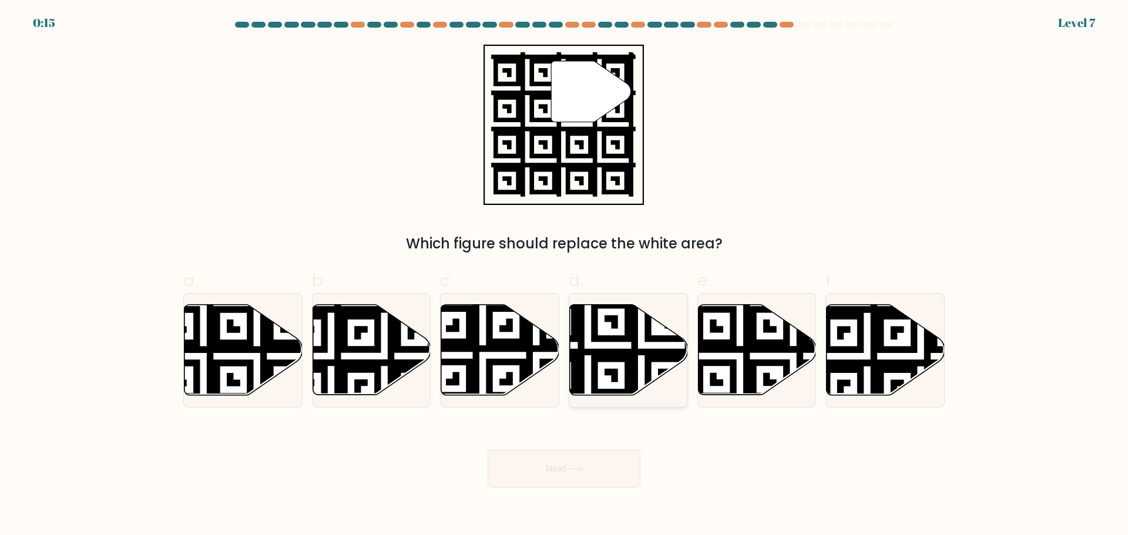
click at [654, 345] on icon at bounding box center [629, 349] width 118 height 90
click at [564, 275] on input "d." at bounding box center [564, 272] width 1 height 8
radio input "true"
click at [593, 467] on button "Next" at bounding box center [563, 469] width 153 height 38
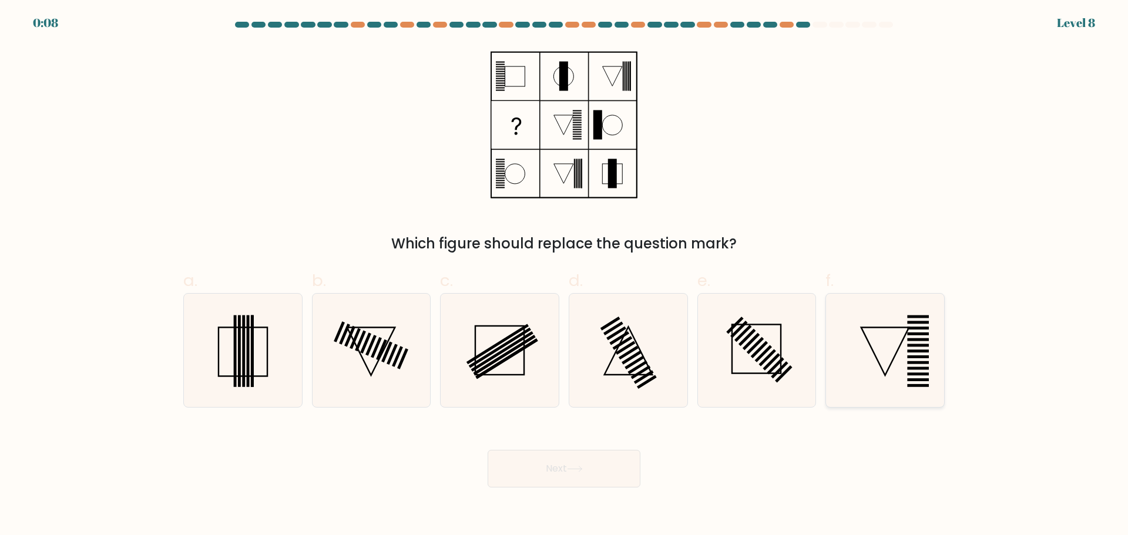
click at [887, 364] on icon at bounding box center [884, 350] width 113 height 113
click at [564, 275] on input "f." at bounding box center [564, 272] width 1 height 8
radio input "true"
click at [571, 467] on icon at bounding box center [575, 469] width 16 height 6
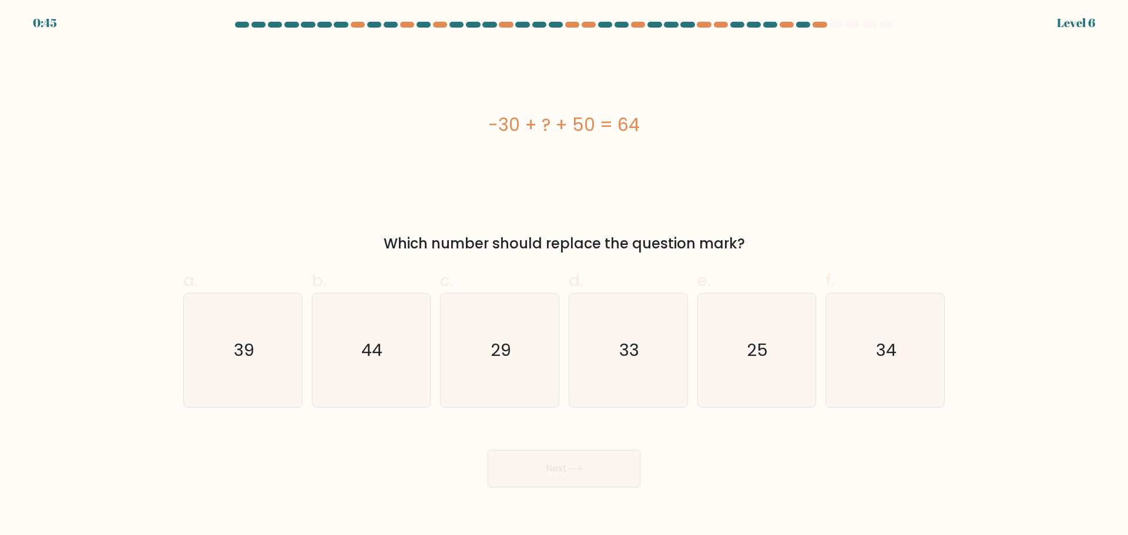
drag, startPoint x: 460, startPoint y: 121, endPoint x: 752, endPoint y: 244, distance: 317.4
click at [752, 244] on div "-30 + ? + 50 = 64 Which number should replace the question mark?" at bounding box center [563, 150] width 775 height 210
copy div "-30 + ? + 50 = 64 Which number should replace the question mark?"
click at [371, 392] on icon "44" at bounding box center [370, 350] width 113 height 113
click at [564, 275] on input "b. 44" at bounding box center [564, 272] width 1 height 8
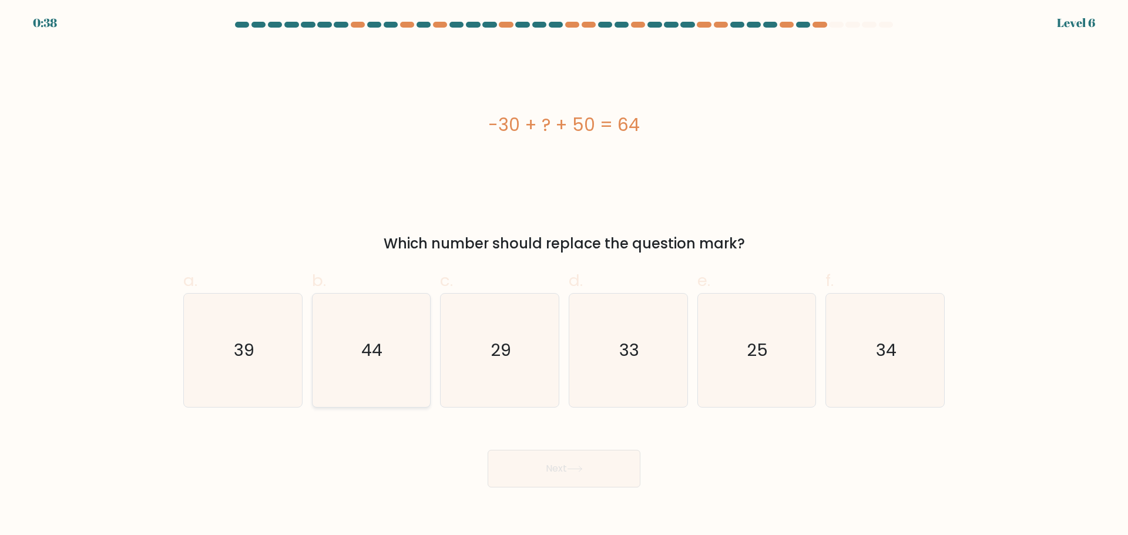
radio input "true"
click at [571, 466] on icon at bounding box center [575, 469] width 16 height 6
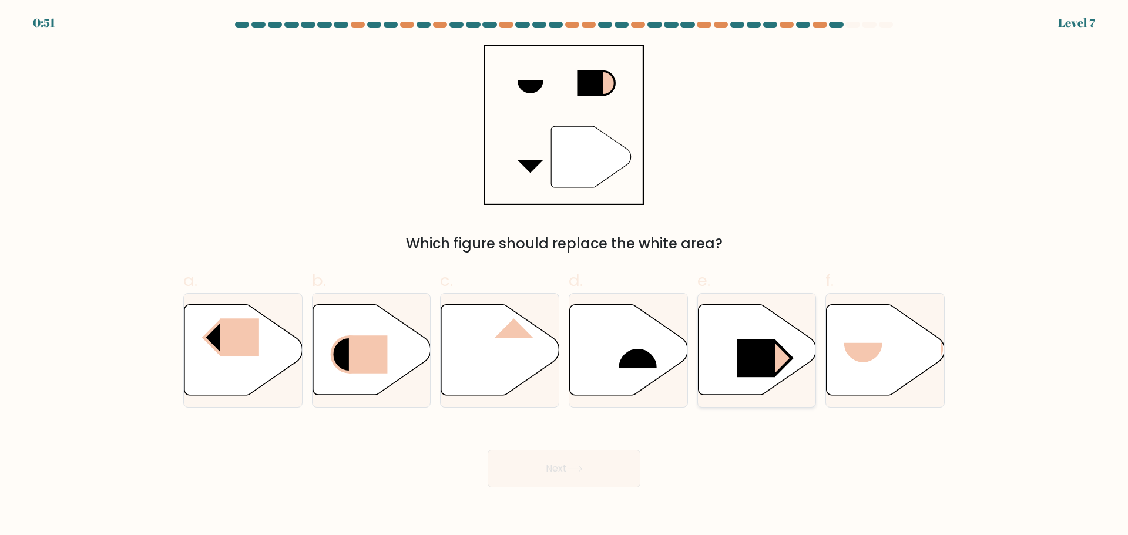
click at [768, 364] on rect at bounding box center [755, 358] width 39 height 38
click at [564, 275] on input "e." at bounding box center [564, 272] width 1 height 8
radio input "true"
click at [771, 359] on rect at bounding box center [755, 358] width 38 height 38
click at [564, 275] on input "e." at bounding box center [564, 272] width 1 height 8
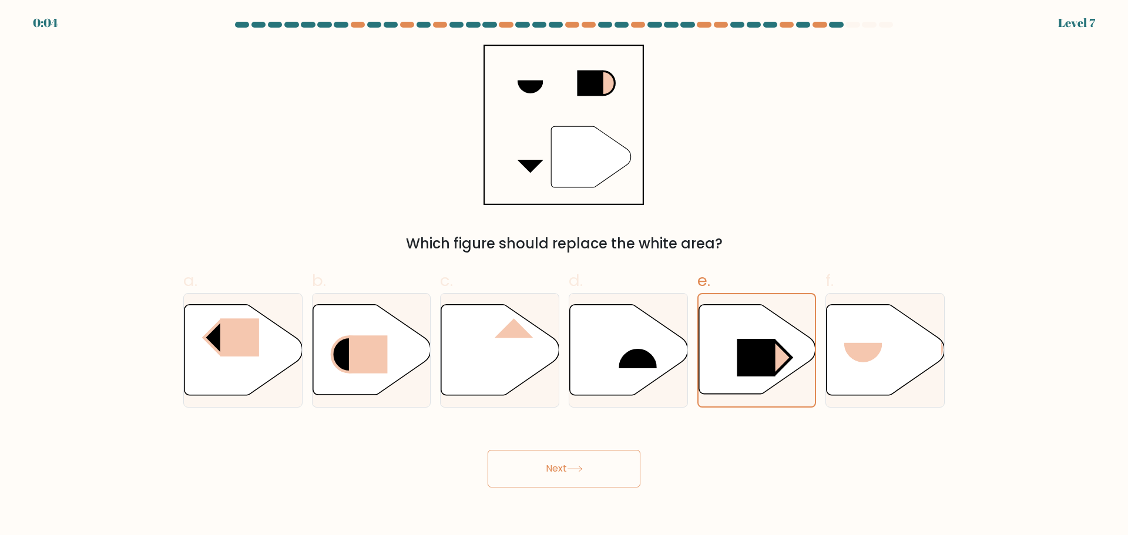
click at [567, 490] on body "0:04 Level 7" at bounding box center [564, 267] width 1128 height 535
click at [572, 481] on button "Next" at bounding box center [563, 469] width 153 height 38
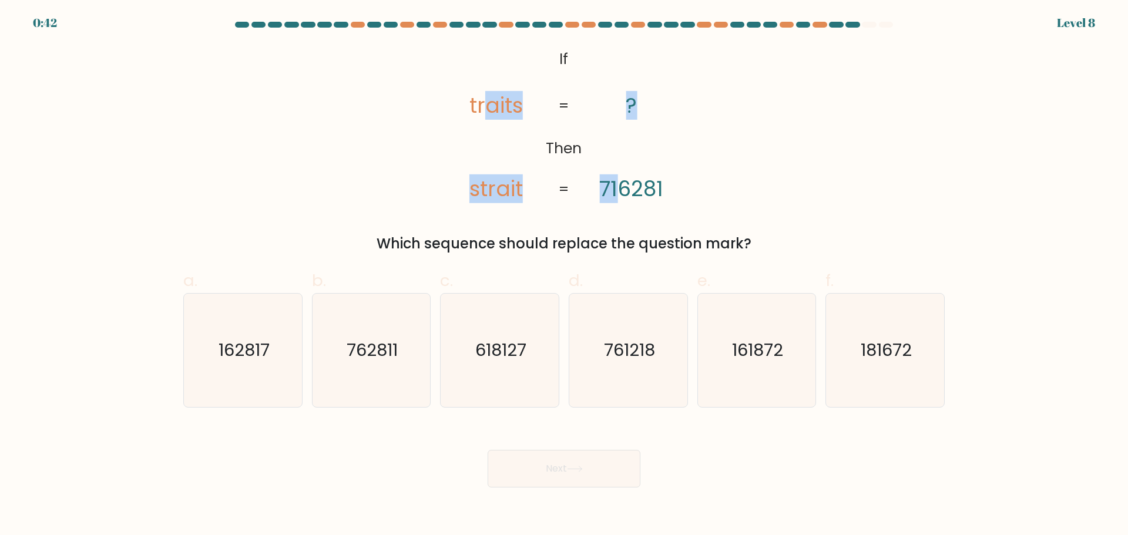
drag, startPoint x: 484, startPoint y: 59, endPoint x: 623, endPoint y: 148, distance: 165.0
click at [623, 148] on icon "@import url('https://fonts.googleapis.com/css?family=Abril+Fatface:400,100,100i…" at bounding box center [563, 125] width 261 height 160
click at [723, 171] on div "@import url('https://fonts.googleapis.com/css?family=Abril+Fatface:400,100,100i…" at bounding box center [563, 150] width 775 height 210
click at [261, 382] on icon "162817" at bounding box center [242, 350] width 113 height 113
click at [564, 275] on input "a. 162817" at bounding box center [564, 272] width 1 height 8
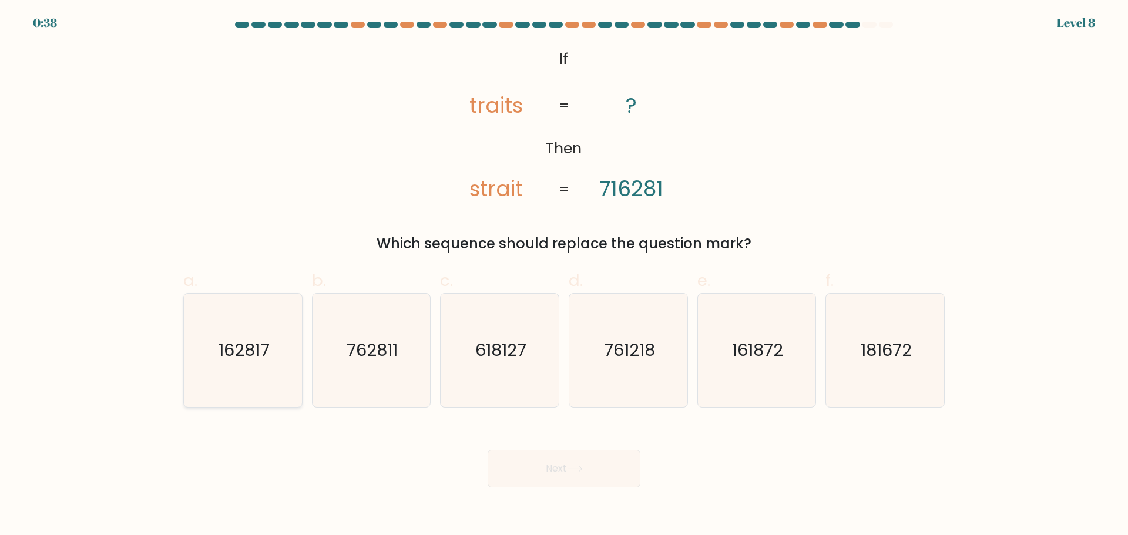
radio input "true"
click at [589, 480] on button "Next" at bounding box center [563, 469] width 153 height 38
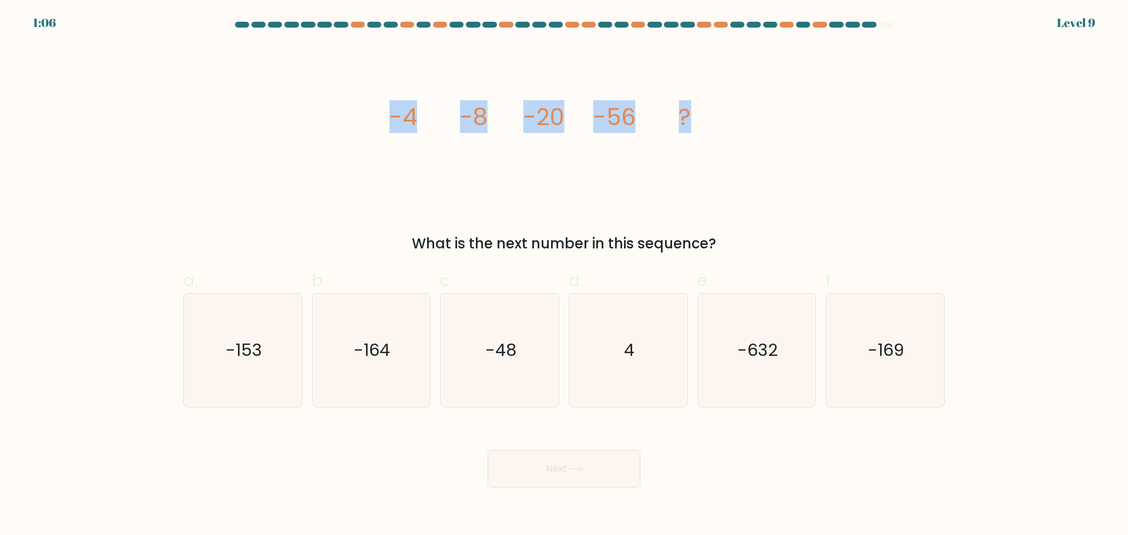
drag, startPoint x: 364, startPoint y: 110, endPoint x: 711, endPoint y: 115, distance: 347.7
click at [711, 115] on div "image/svg+xml -4 -8 -20 -56 ? What is the next number in this sequence?" at bounding box center [563, 150] width 775 height 210
copy g "-4 -8 -20 -56 ?"
click at [364, 100] on div "image/svg+xml -4 -8 -20 -56 ? What is the next number in this sequence?" at bounding box center [563, 150] width 775 height 210
drag, startPoint x: 361, startPoint y: 108, endPoint x: 732, endPoint y: 252, distance: 397.5
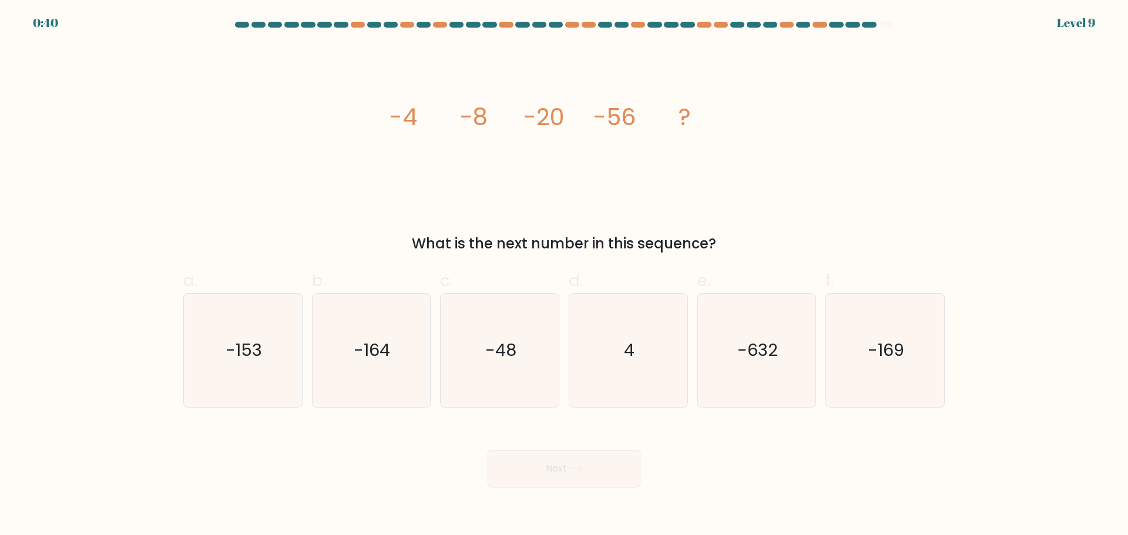
click at [732, 252] on div "image/svg+xml -4 -8 -20 -56 ? What is the next number in this sequence?" at bounding box center [563, 150] width 775 height 210
copy div "-4 -8 -20 -56 ? What is the next number in this sequence?"
drag, startPoint x: 268, startPoint y: 346, endPoint x: 938, endPoint y: 325, distance: 670.4
click at [943, 325] on div "a. -153 b. -164 c." at bounding box center [564, 333] width 771 height 148
copy div "-153 b. -164 c. -48 d. 4 e. -632 f. -169"
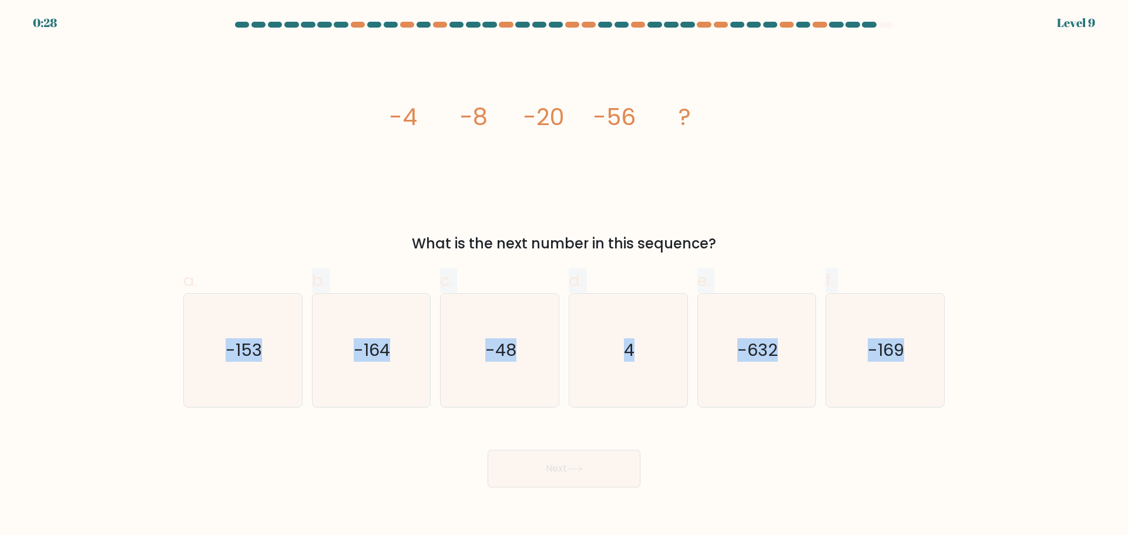
click at [1028, 268] on form at bounding box center [564, 255] width 1128 height 466
click at [382, 375] on icon "-164" at bounding box center [370, 350] width 113 height 113
click at [564, 275] on input "b. -164" at bounding box center [564, 272] width 1 height 8
radio input "true"
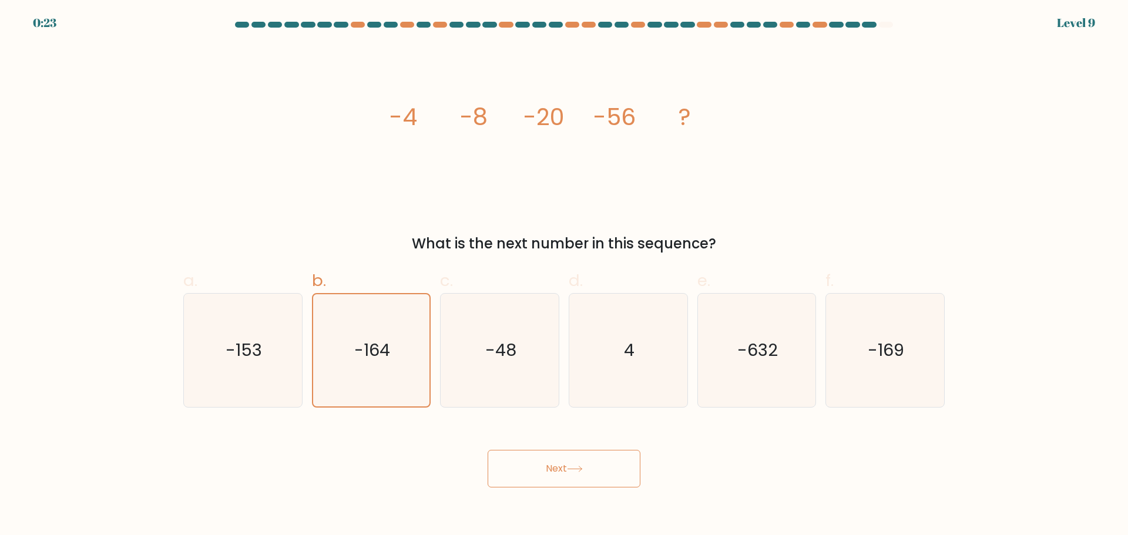
click at [551, 474] on button "Next" at bounding box center [563, 469] width 153 height 38
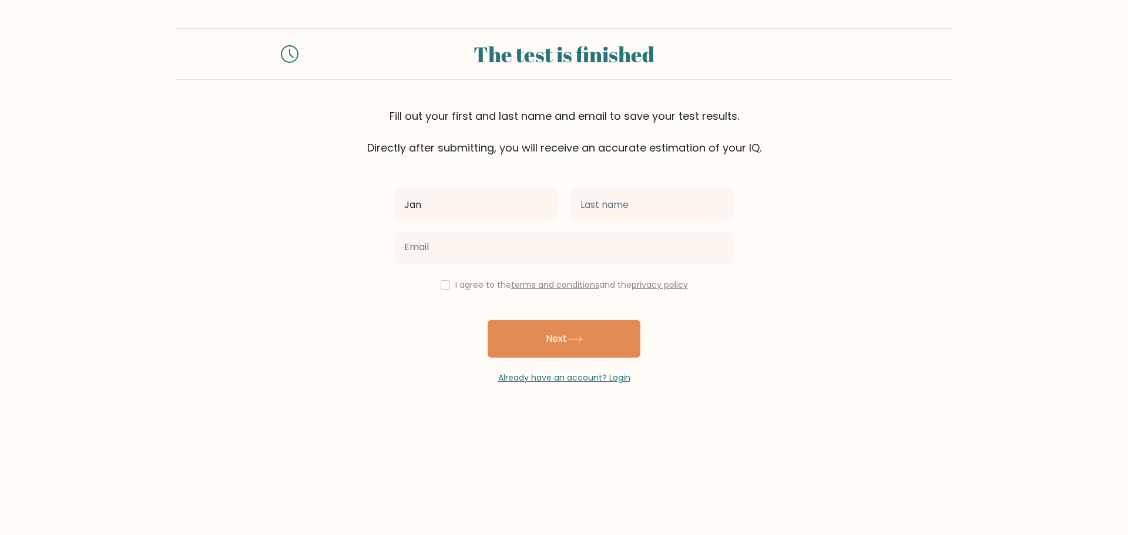
type input "[PERSON_NAME]"
click at [647, 213] on input "text" at bounding box center [652, 205] width 162 height 33
type input "[PERSON_NAME]"
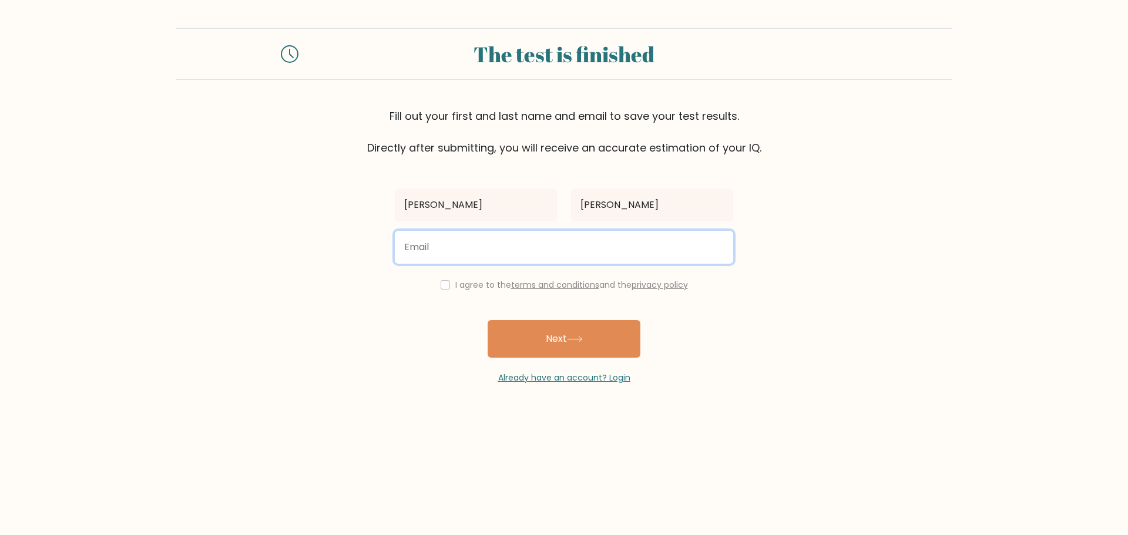
click at [566, 238] on input "email" at bounding box center [564, 247] width 338 height 33
type input "[EMAIL_ADDRESS][DOMAIN_NAME]"
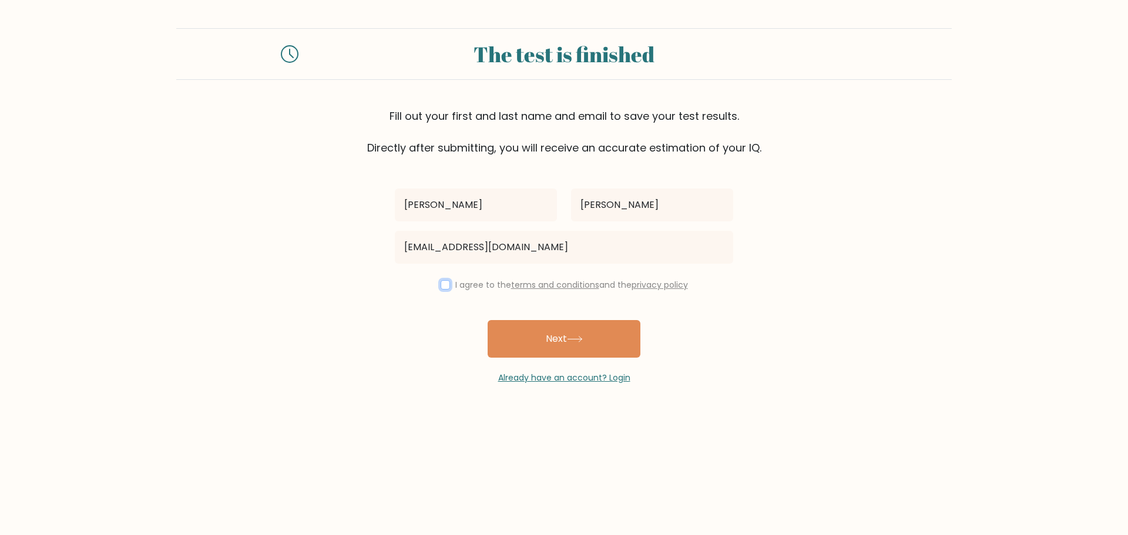
click at [440, 282] on input "checkbox" at bounding box center [444, 284] width 9 height 9
checkbox input "true"
drag, startPoint x: 572, startPoint y: 341, endPoint x: 582, endPoint y: 344, distance: 10.4
click at [572, 341] on icon at bounding box center [575, 339] width 16 height 6
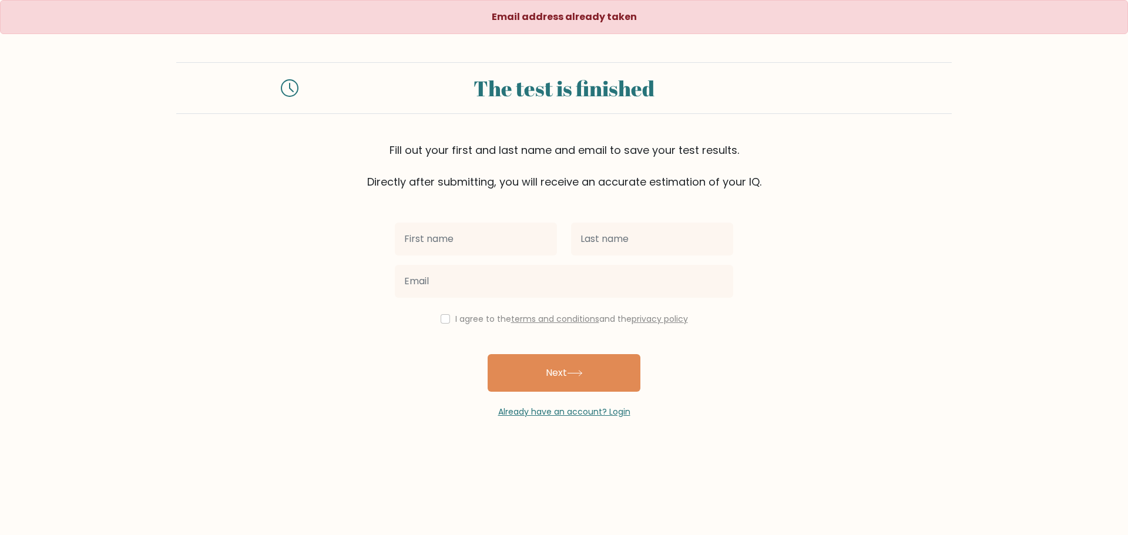
click at [436, 322] on div "I agree to the terms and conditions and the privacy policy" at bounding box center [564, 319] width 352 height 14
click at [443, 323] on input "checkbox" at bounding box center [444, 318] width 9 height 9
checkbox input "true"
click at [571, 410] on link "Already have an account? Login" at bounding box center [564, 412] width 132 height 12
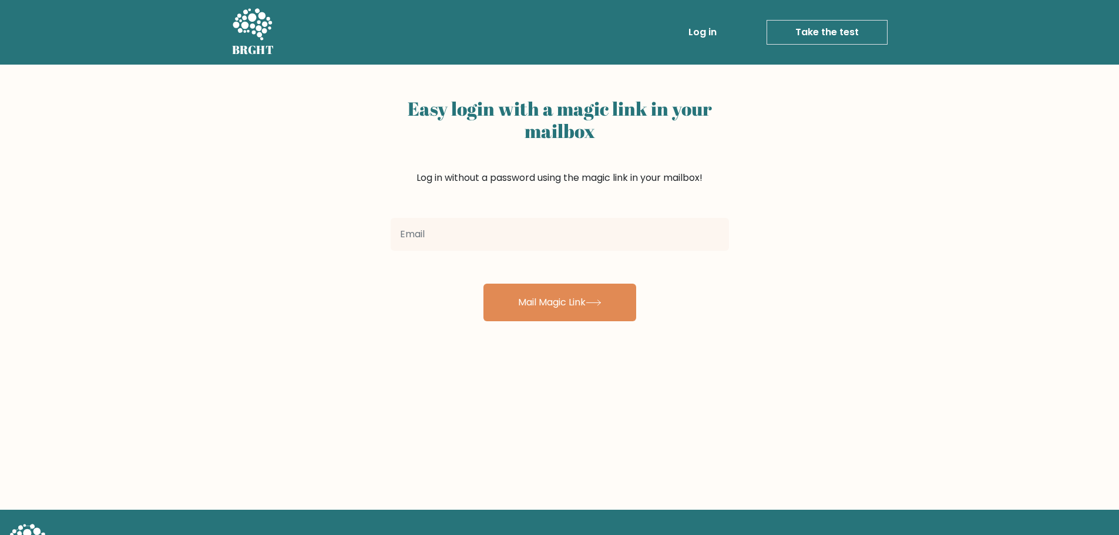
click at [556, 243] on input "email" at bounding box center [560, 234] width 338 height 33
type input "[EMAIL_ADDRESS][DOMAIN_NAME]"
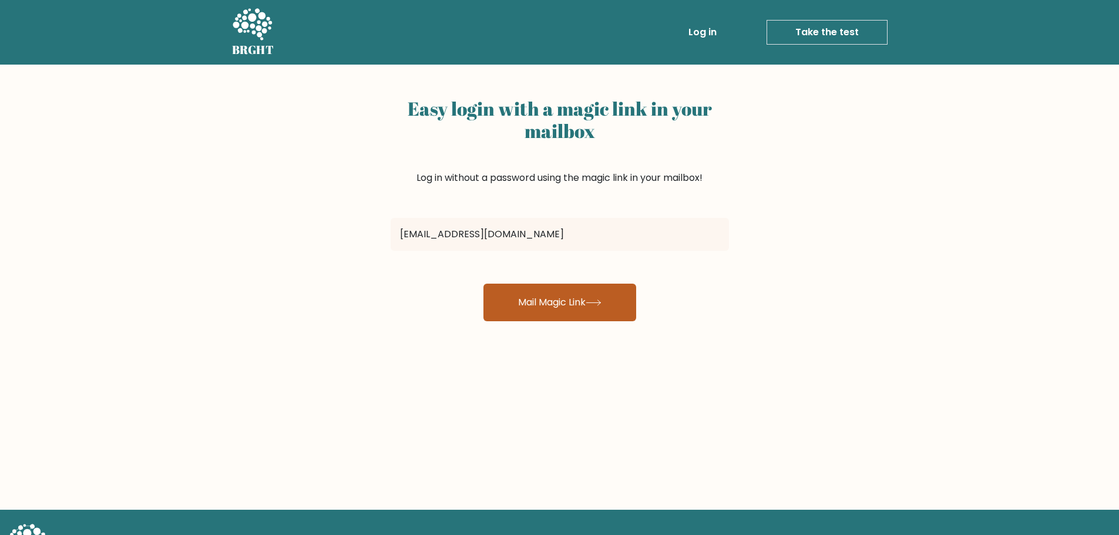
click at [552, 314] on button "Mail Magic Link" at bounding box center [559, 303] width 153 height 38
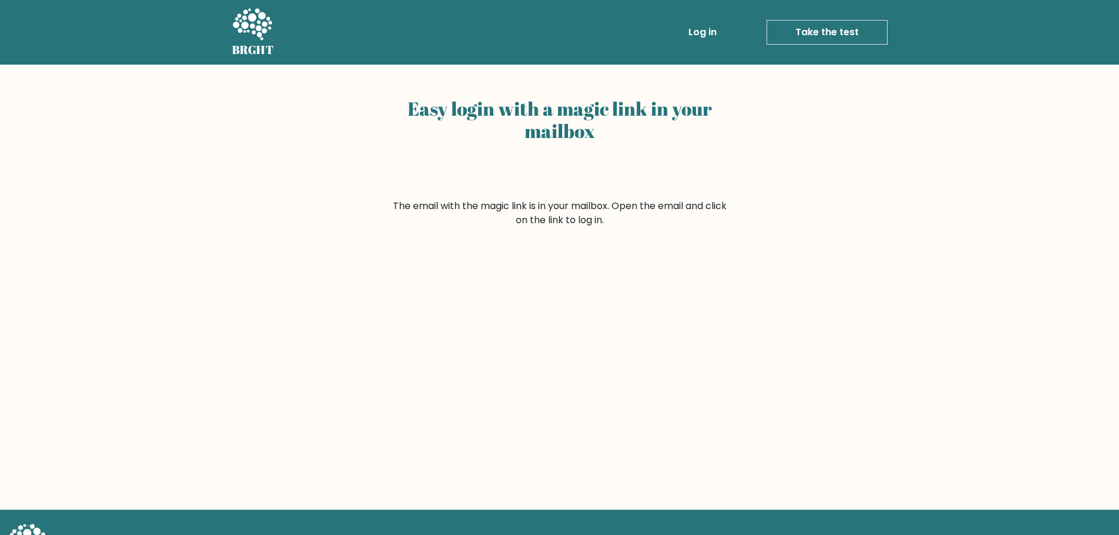
click at [530, 161] on div "Easy login with a magic link in your mailbox" at bounding box center [560, 146] width 338 height 106
click at [571, 224] on form "The email with the magic link is in your mailbox. Open the email and click on t…" at bounding box center [560, 213] width 338 height 28
